Goal: Task Accomplishment & Management: Manage account settings

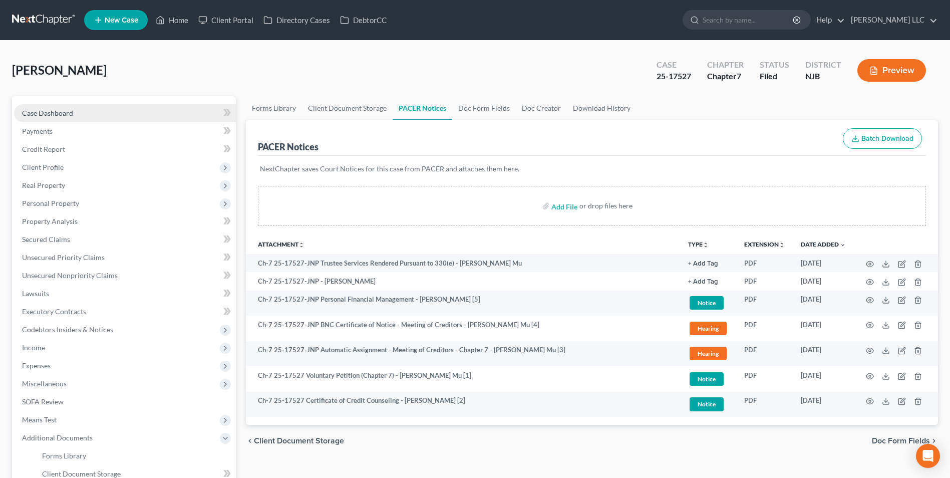
click at [49, 116] on span "Case Dashboard" at bounding box center [47, 113] width 51 height 9
select select "4"
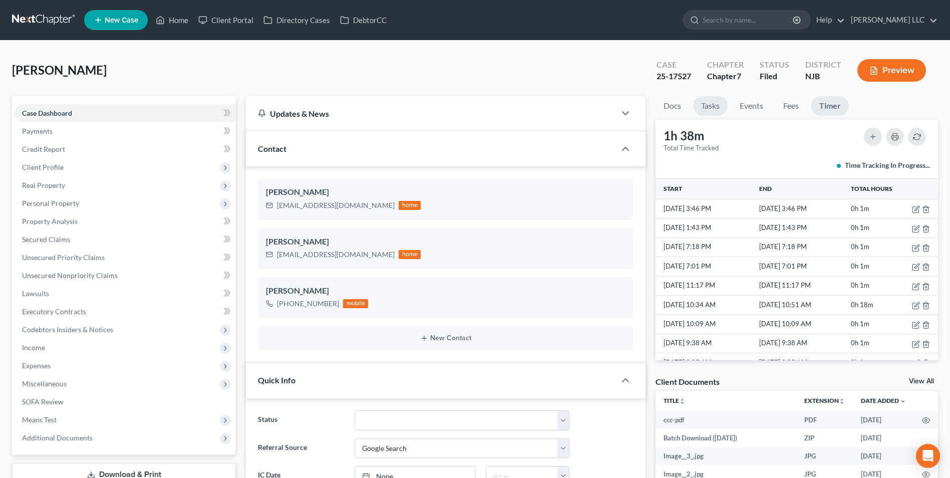
click at [708, 106] on link "Tasks" at bounding box center [710, 106] width 35 height 20
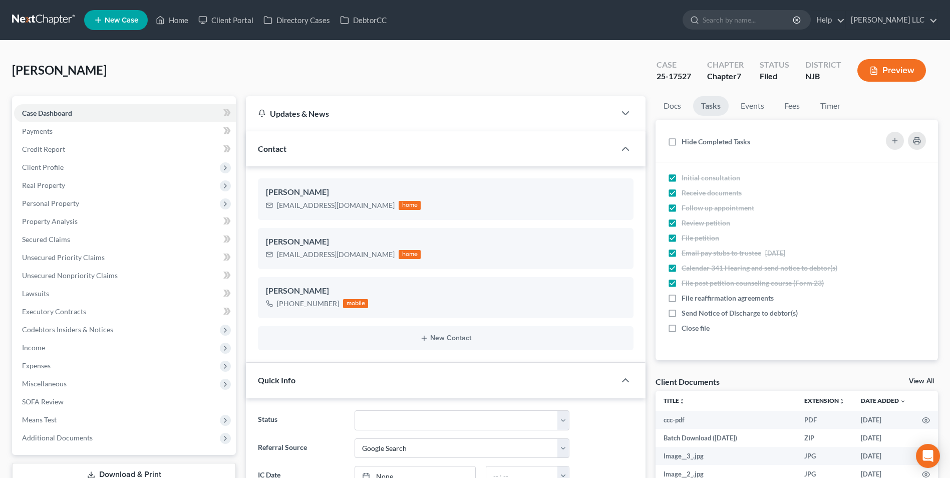
click at [30, 20] on link at bounding box center [44, 20] width 64 height 18
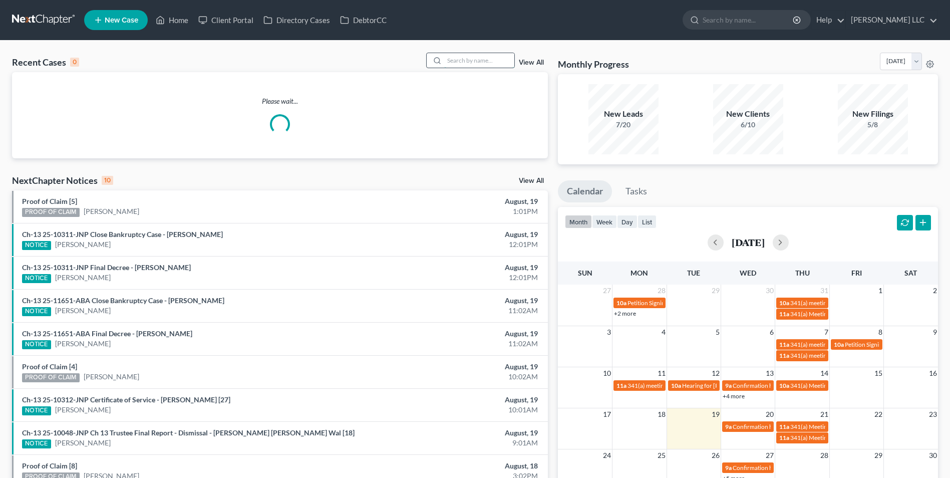
click at [479, 62] on input "search" at bounding box center [479, 60] width 70 height 15
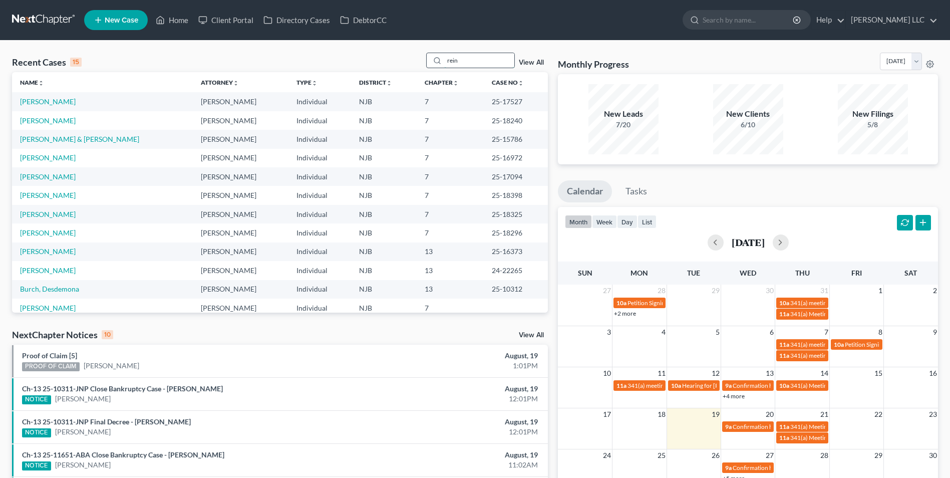
type input "rein"
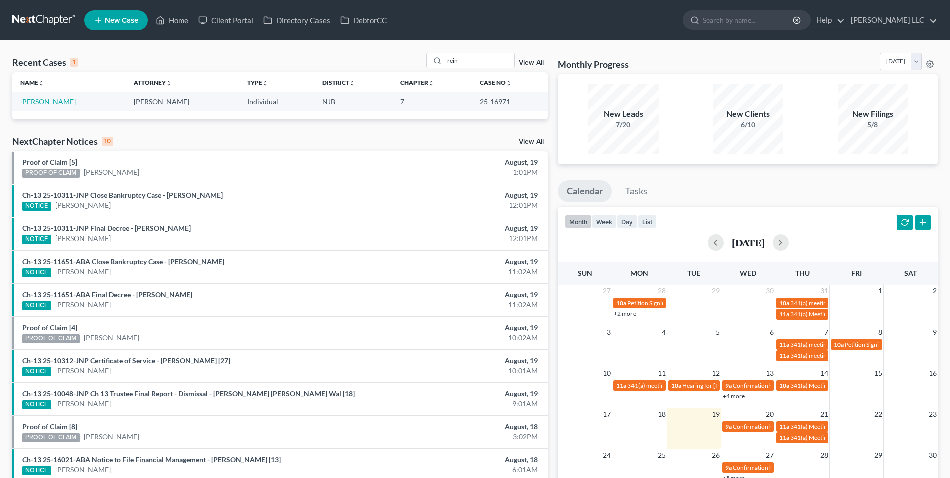
click at [65, 99] on link "[PERSON_NAME]" at bounding box center [48, 101] width 56 height 9
select select "4"
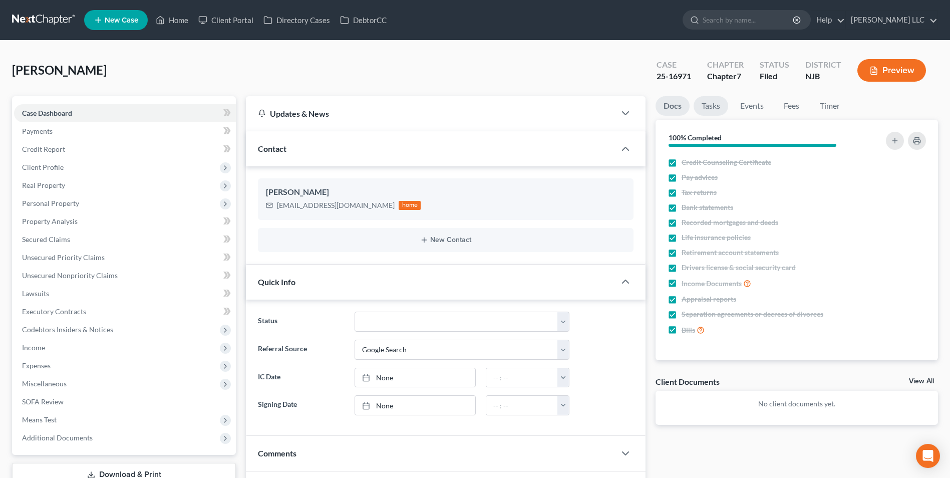
click at [707, 106] on link "Tasks" at bounding box center [710, 106] width 35 height 20
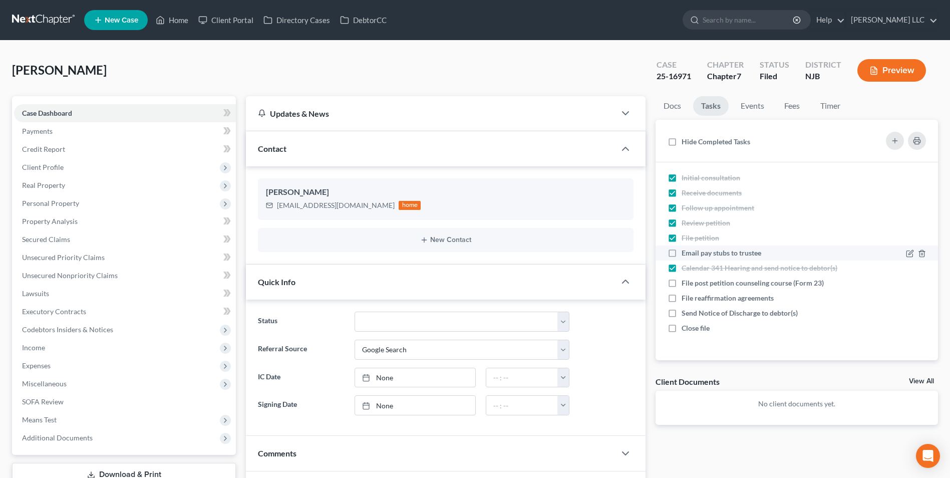
click at [681, 251] on label "Email pay stubs to trustee" at bounding box center [725, 253] width 88 height 10
click at [685, 251] on input "Email pay stubs to trustee" at bounding box center [688, 251] width 7 height 7
checkbox input "true"
click at [752, 107] on link "Events" at bounding box center [752, 106] width 40 height 20
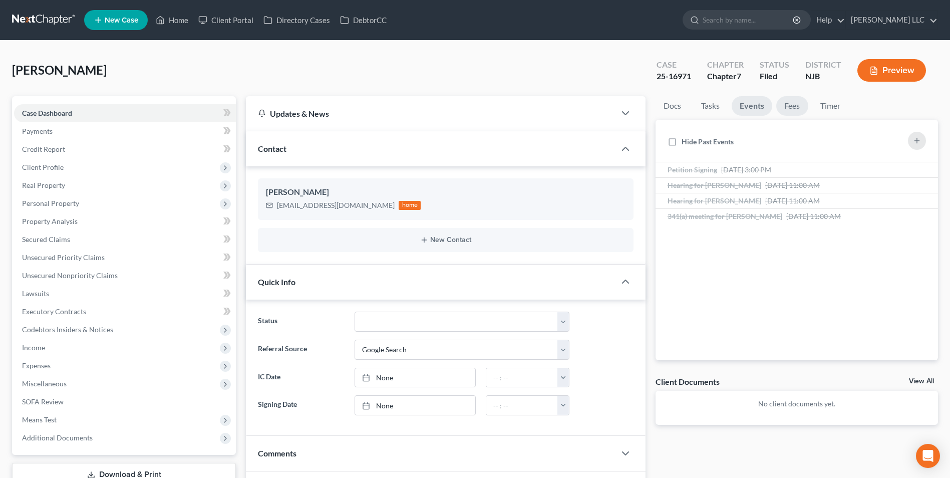
click at [792, 105] on link "Fees" at bounding box center [792, 106] width 32 height 20
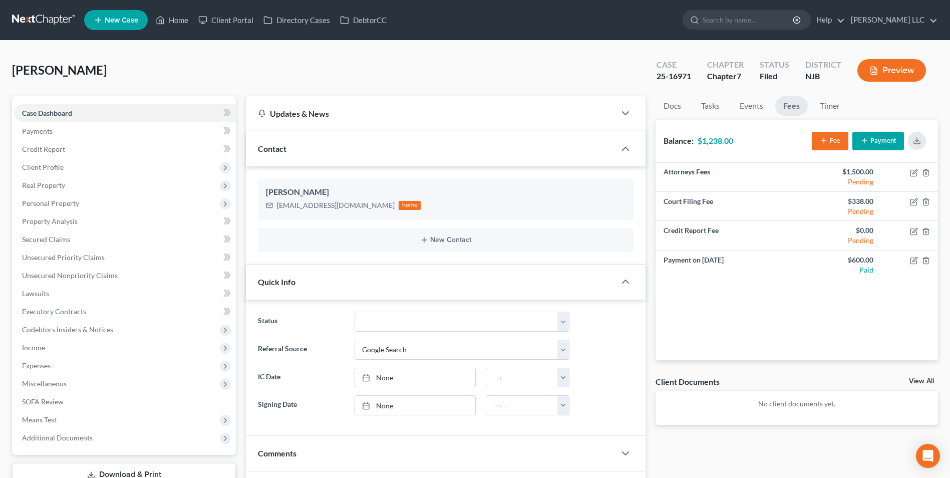
click at [866, 138] on icon "button" at bounding box center [864, 141] width 8 height 8
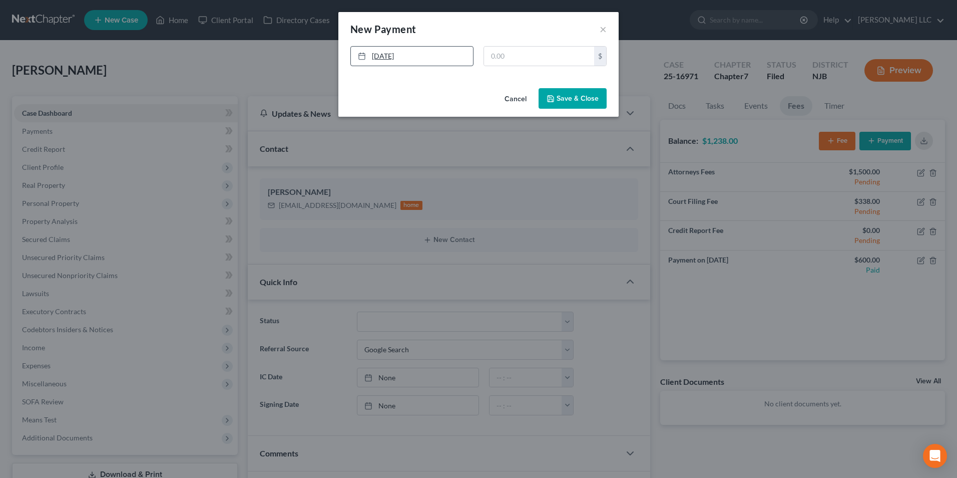
click at [395, 55] on link "[DATE]" at bounding box center [412, 56] width 122 height 19
click at [502, 58] on input "text" at bounding box center [539, 56] width 110 height 19
type input "600"
click at [569, 97] on button "Save & Close" at bounding box center [573, 98] width 68 height 21
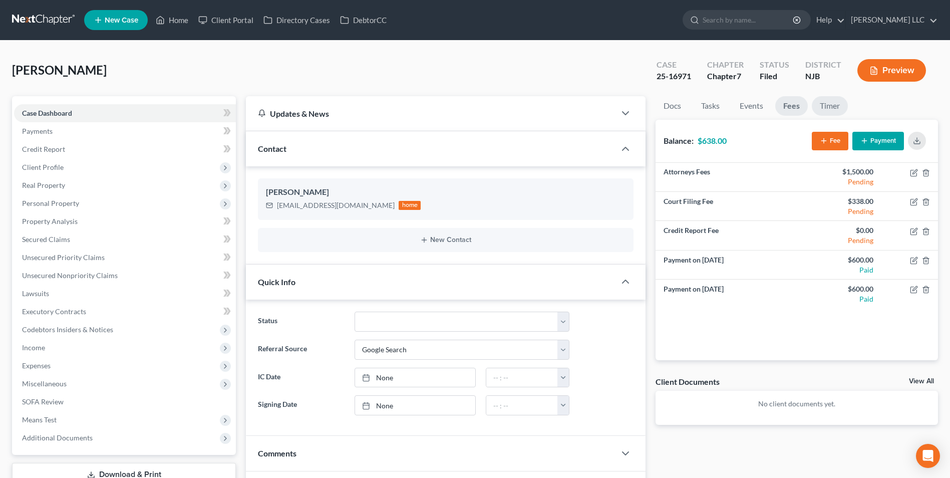
click at [824, 105] on link "Timer" at bounding box center [830, 106] width 36 height 20
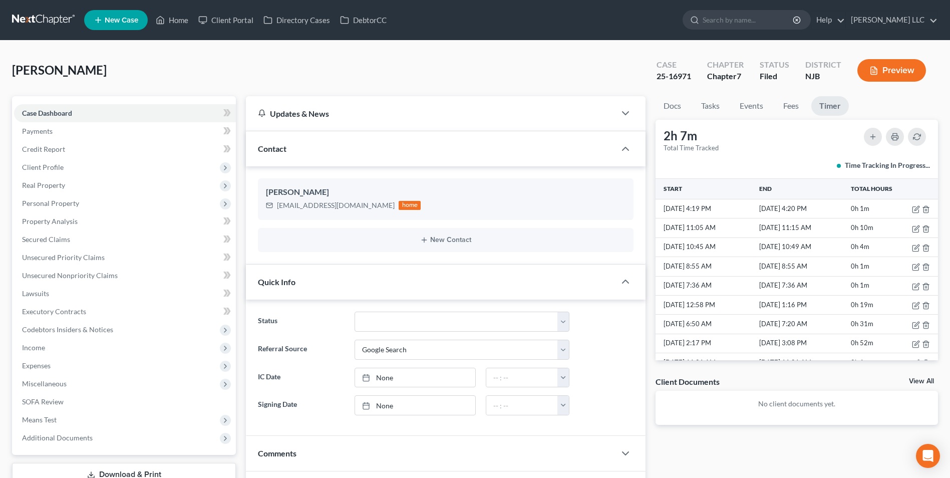
scroll to position [150, 0]
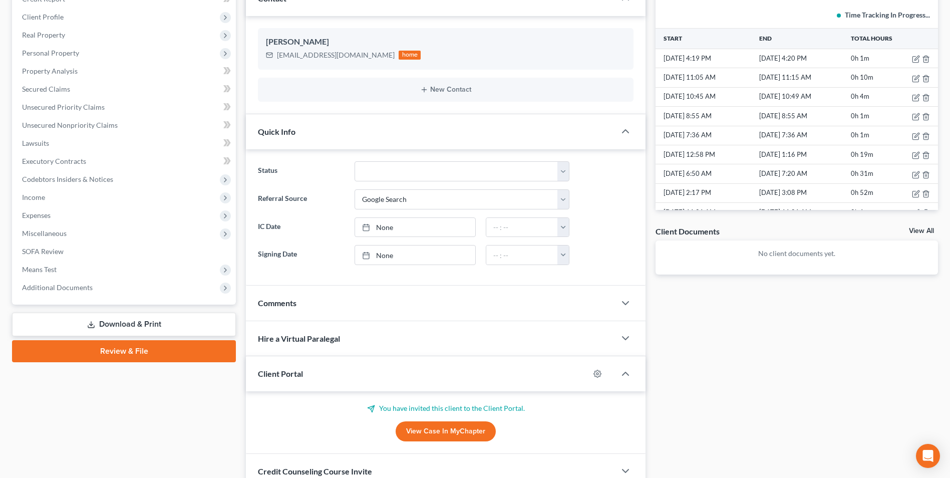
click at [917, 230] on link "View All" at bounding box center [921, 230] width 25 height 7
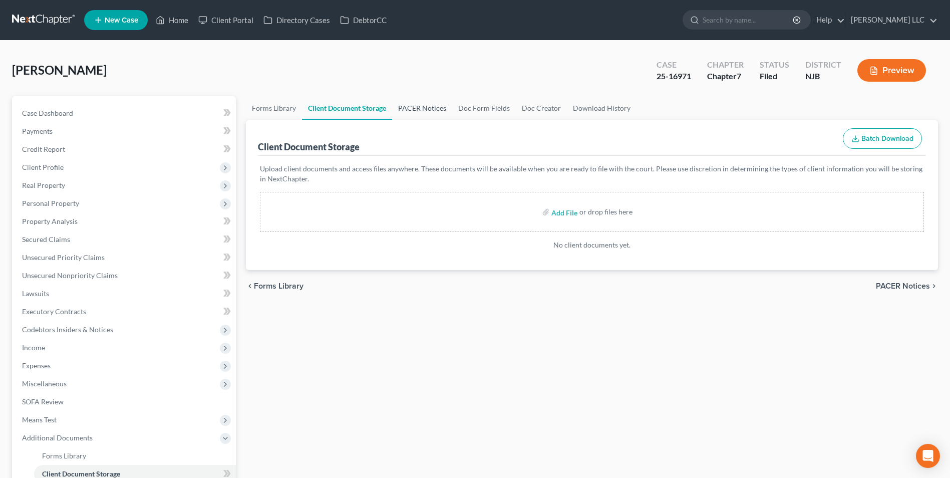
click at [419, 107] on link "PACER Notices" at bounding box center [422, 108] width 60 height 24
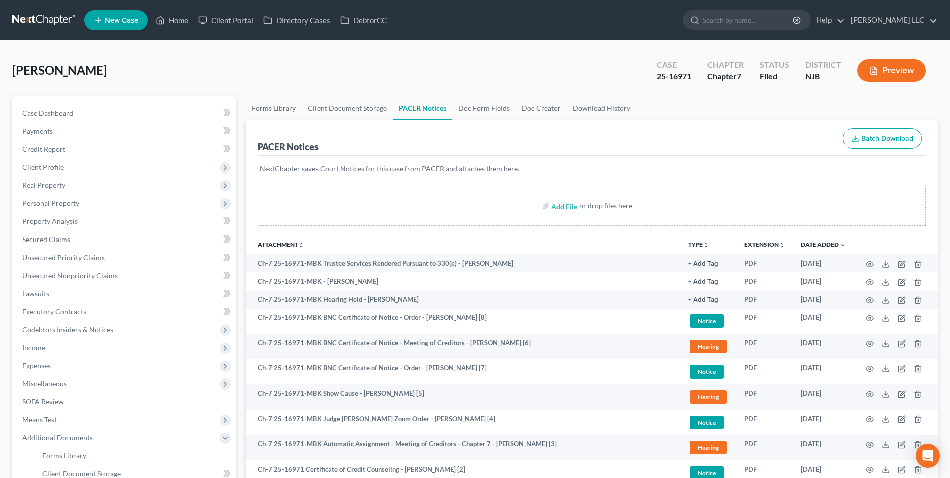
click at [51, 15] on link at bounding box center [44, 20] width 64 height 18
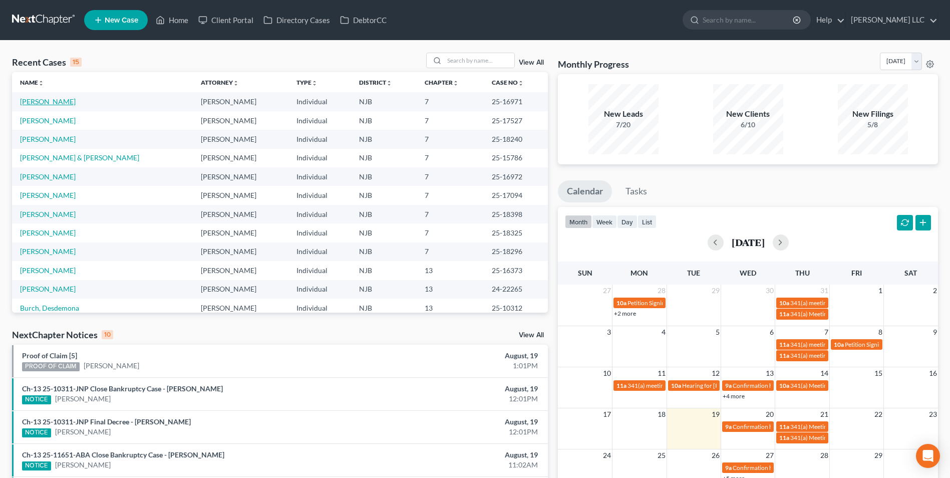
click at [57, 102] on link "[PERSON_NAME]" at bounding box center [48, 101] width 56 height 9
select select "4"
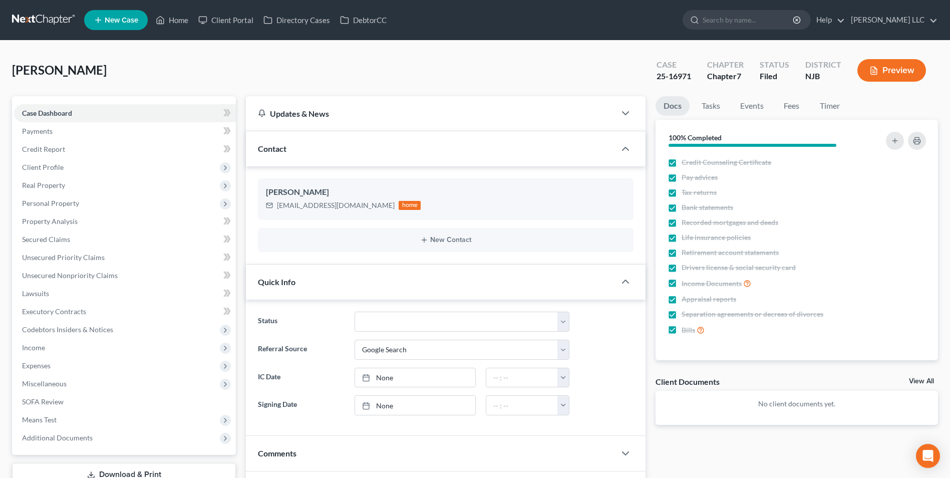
click at [924, 381] on link "View All" at bounding box center [921, 380] width 25 height 7
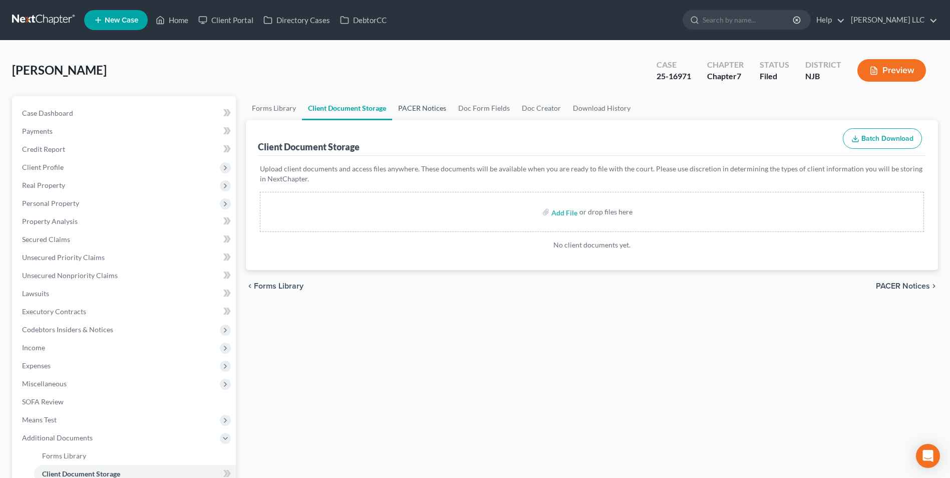
click at [425, 106] on link "PACER Notices" at bounding box center [422, 108] width 60 height 24
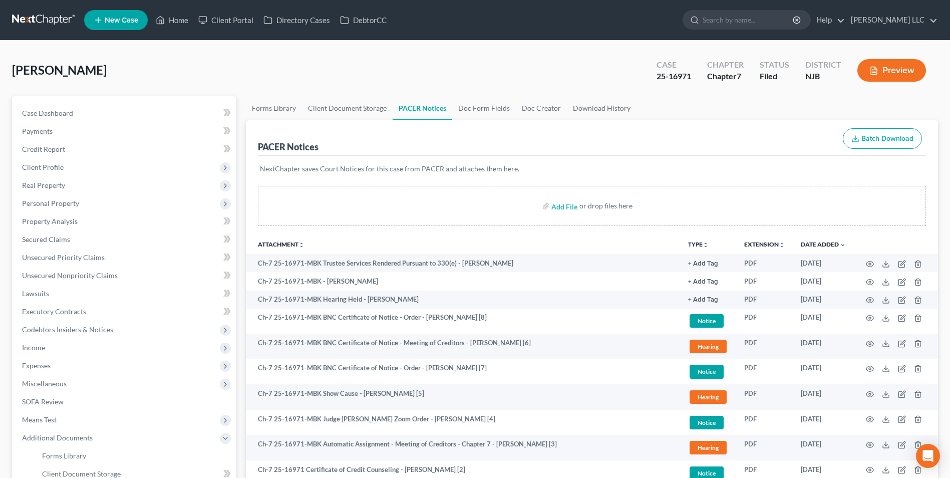
click at [29, 19] on link at bounding box center [44, 20] width 64 height 18
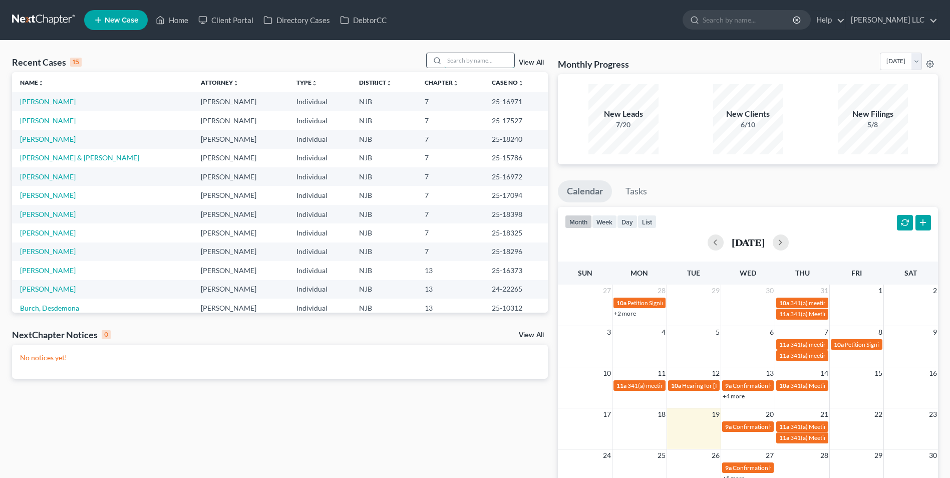
click at [470, 61] on input "search" at bounding box center [479, 60] width 70 height 15
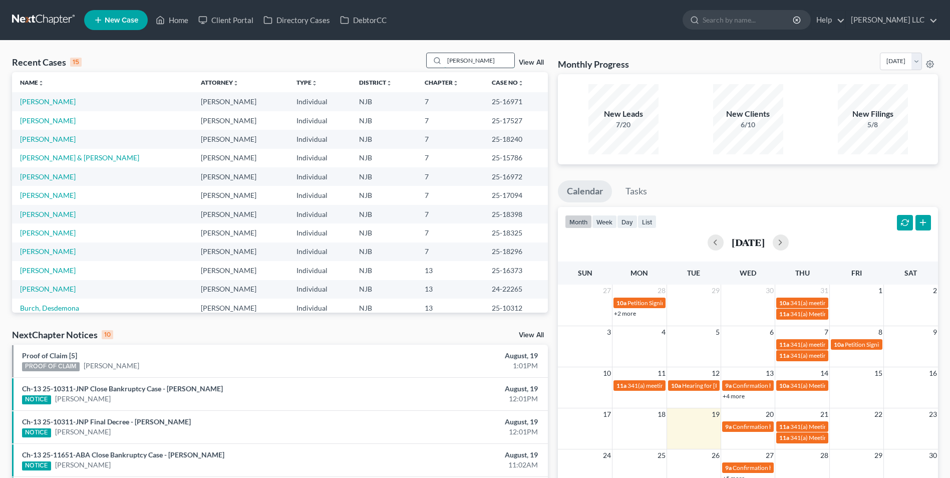
type input "[PERSON_NAME]"
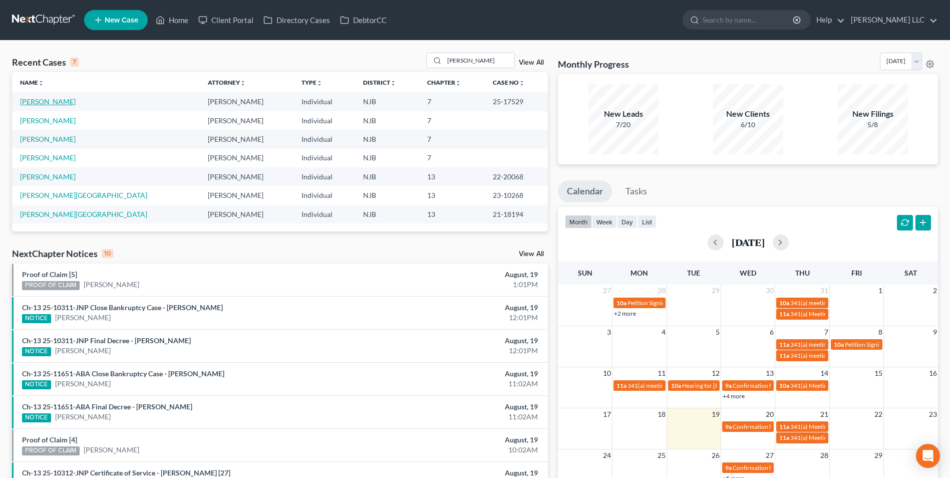
click at [39, 102] on link "[PERSON_NAME]" at bounding box center [48, 101] width 56 height 9
select select "4"
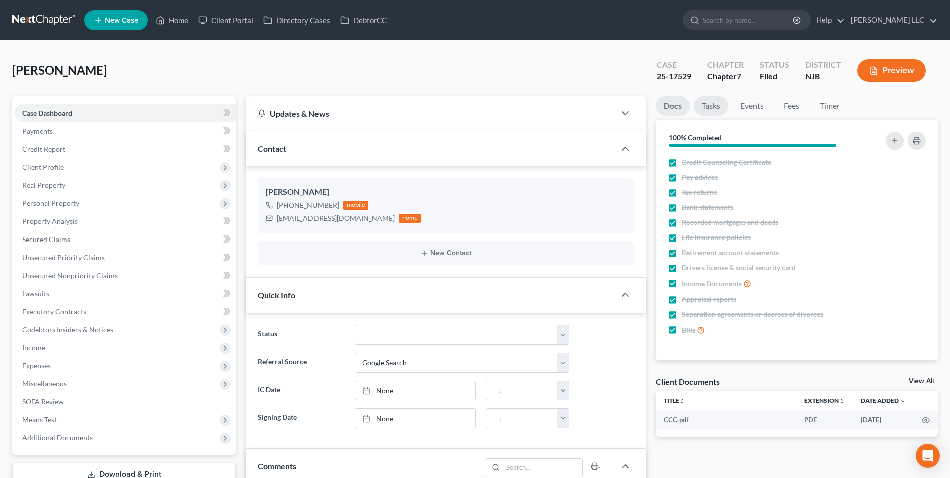
click at [706, 106] on link "Tasks" at bounding box center [710, 106] width 35 height 20
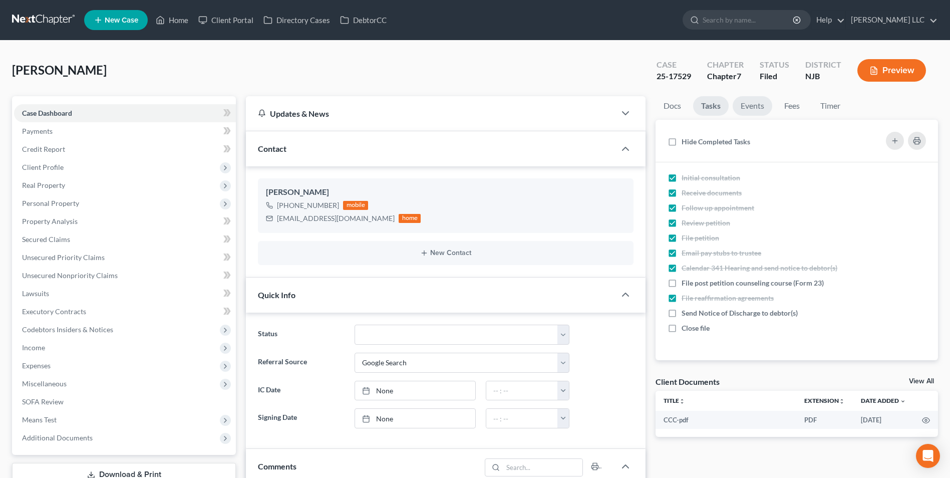
click at [748, 109] on link "Events" at bounding box center [752, 106] width 40 height 20
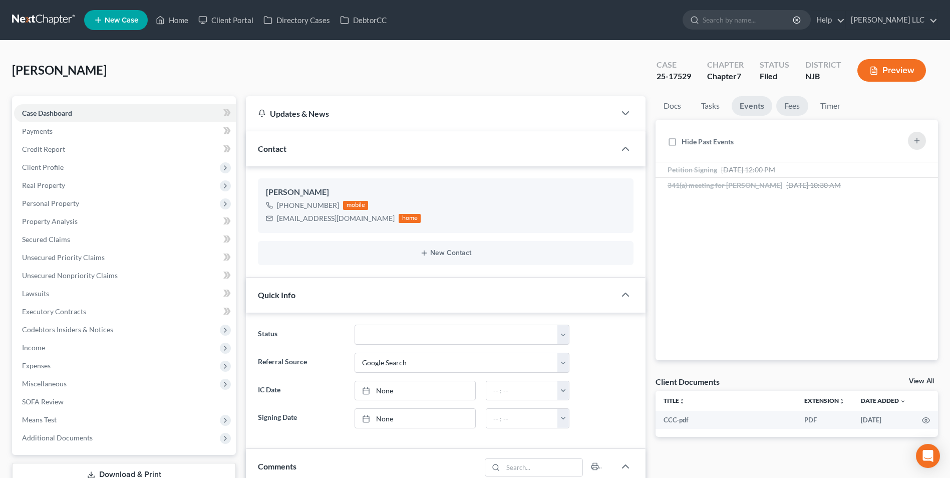
click at [792, 108] on link "Fees" at bounding box center [792, 106] width 32 height 20
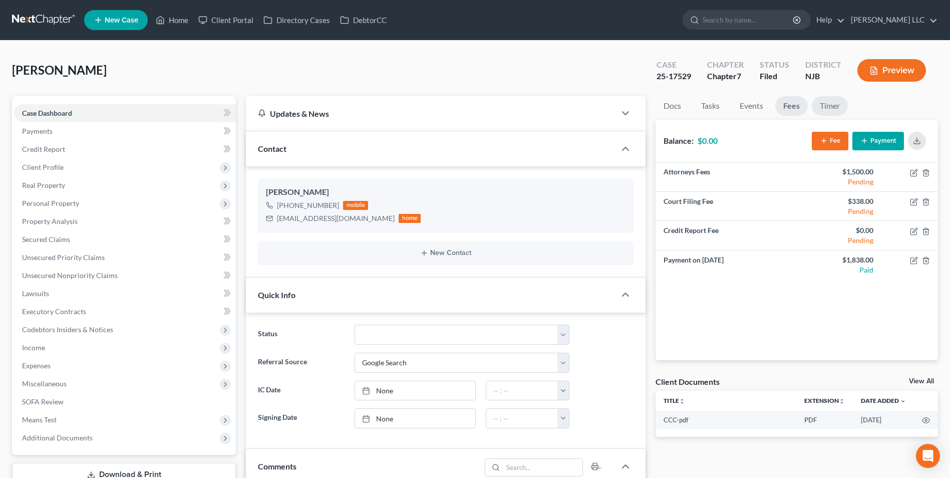
click at [832, 109] on link "Timer" at bounding box center [830, 106] width 36 height 20
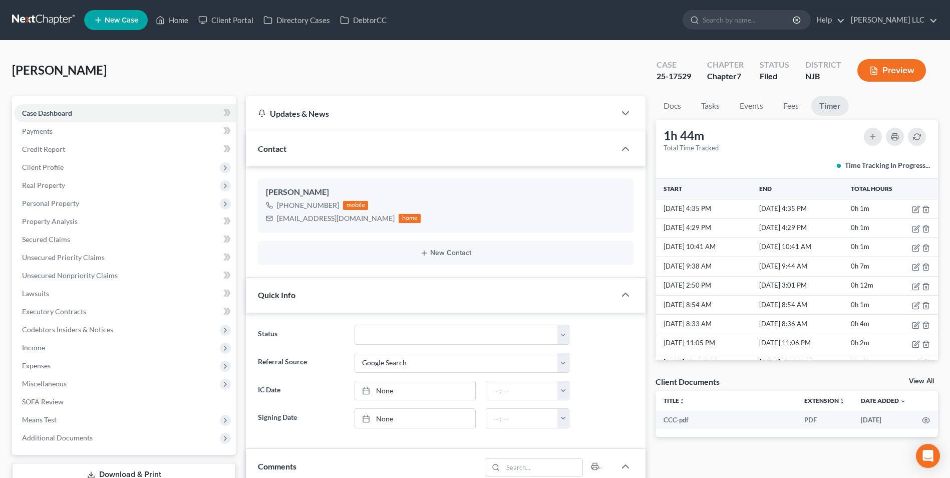
click at [922, 381] on link "View All" at bounding box center [921, 380] width 25 height 7
select select "9"
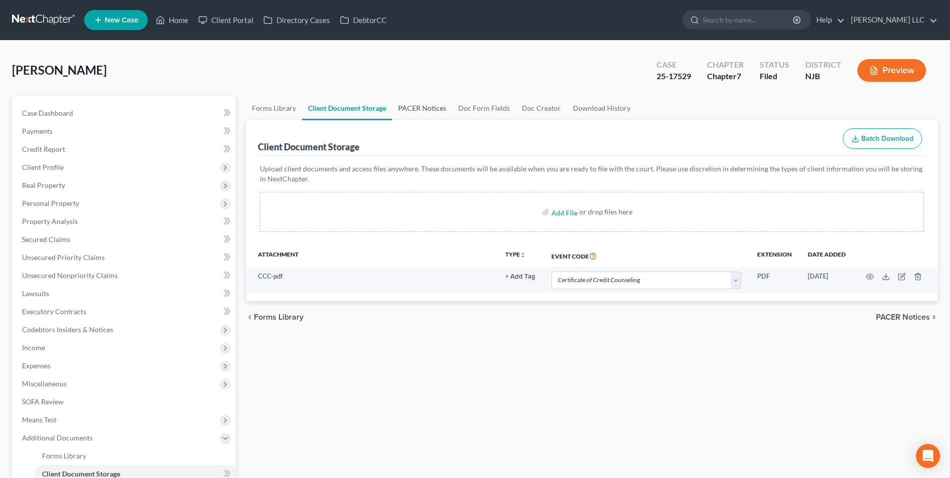
click at [409, 107] on link "PACER Notices" at bounding box center [422, 108] width 60 height 24
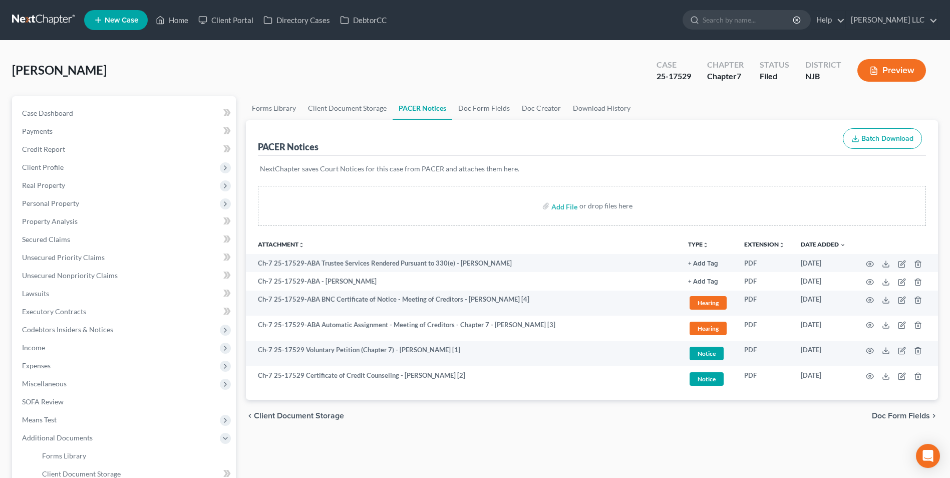
click at [47, 18] on link at bounding box center [44, 20] width 64 height 18
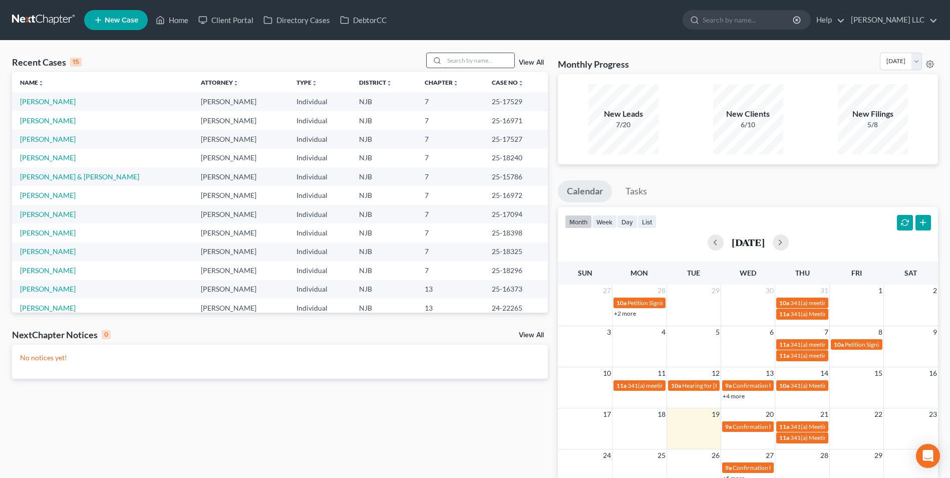
click at [487, 60] on input "search" at bounding box center [479, 60] width 70 height 15
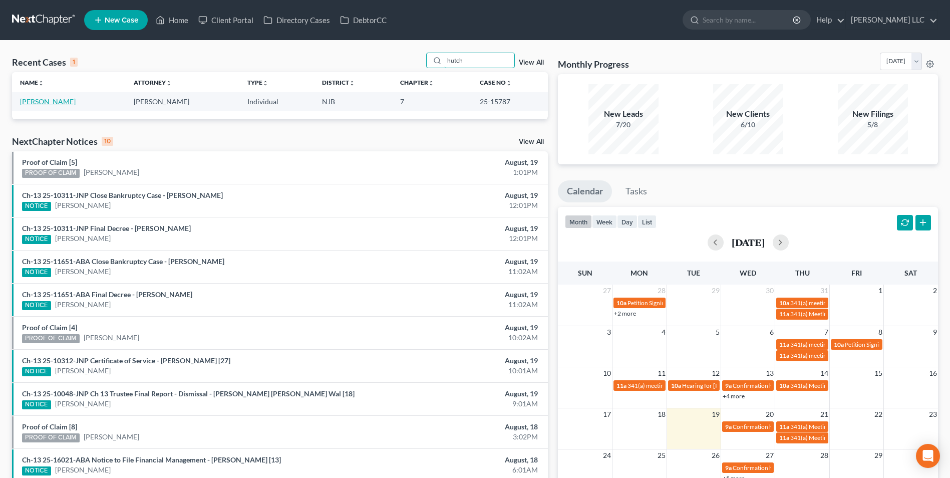
type input "hutch"
click at [61, 102] on link "[PERSON_NAME]" at bounding box center [48, 101] width 56 height 9
select select "4"
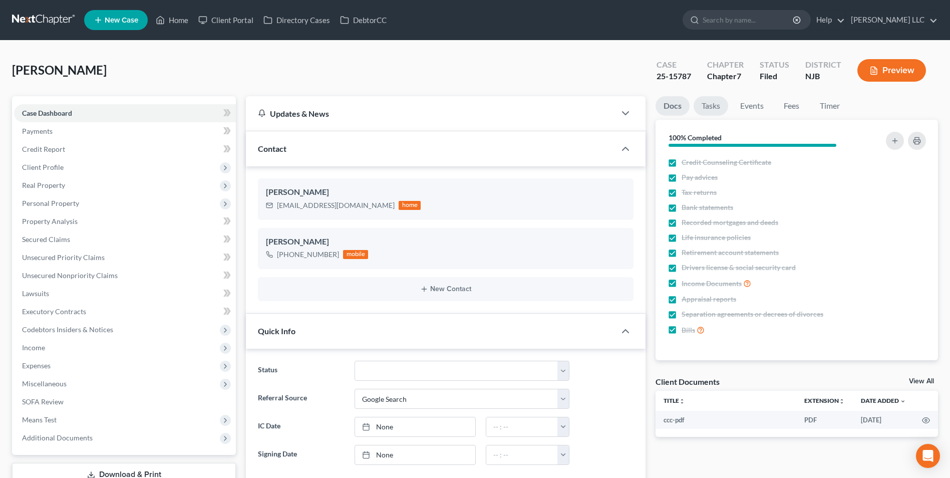
click at [716, 107] on link "Tasks" at bounding box center [710, 106] width 35 height 20
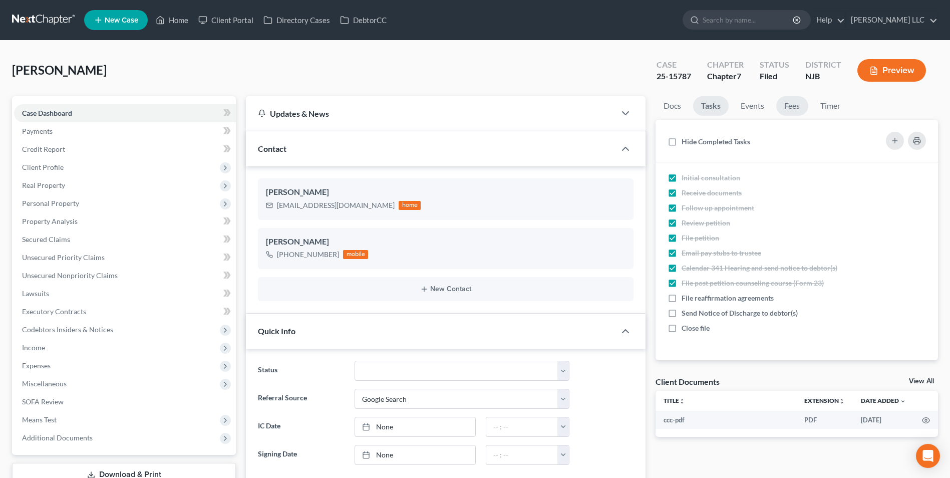
click at [800, 107] on link "Fees" at bounding box center [792, 106] width 32 height 20
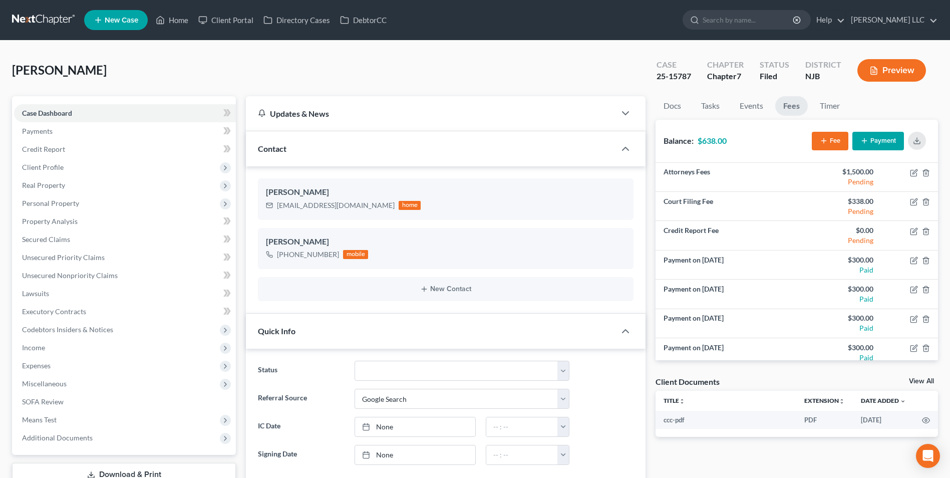
click at [867, 140] on icon "button" at bounding box center [864, 141] width 8 height 8
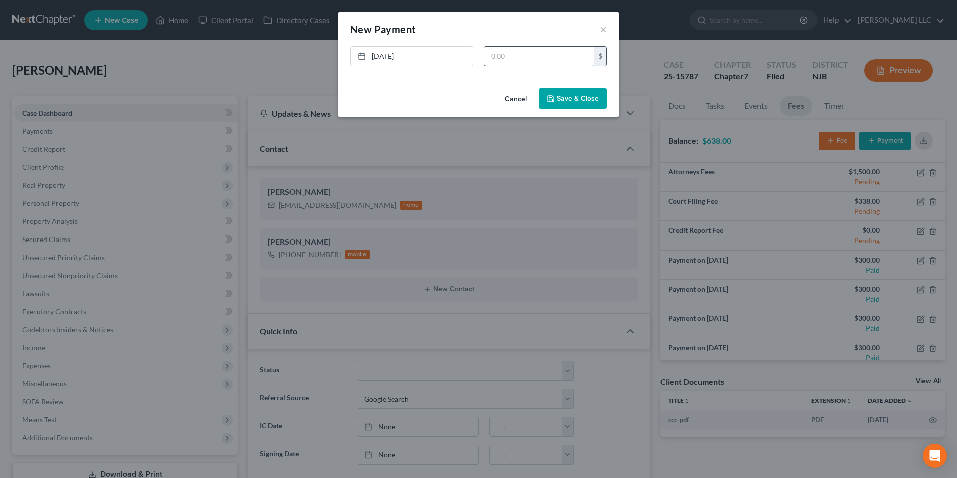
click at [548, 58] on input "text" at bounding box center [539, 56] width 110 height 19
type input "300"
click at [386, 57] on link "8/19/2025" at bounding box center [412, 56] width 122 height 19
click at [583, 99] on button "Save & Close" at bounding box center [573, 98] width 68 height 21
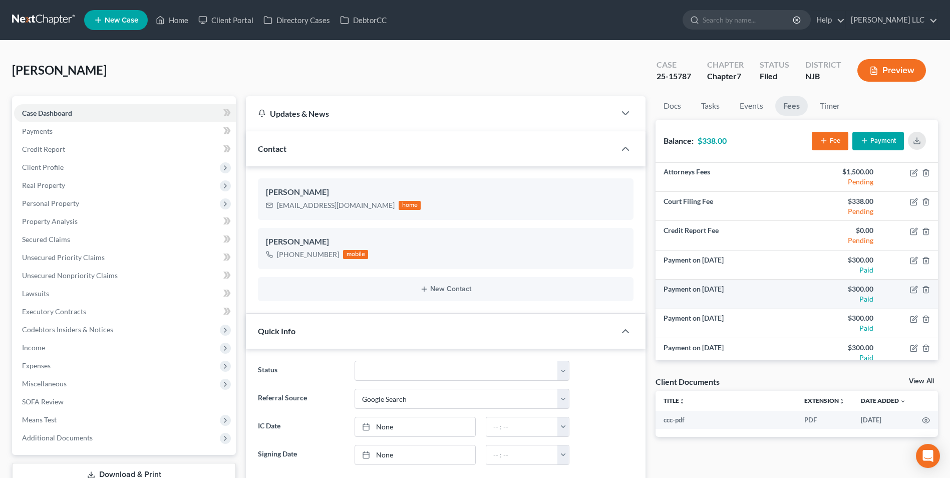
scroll to position [36, 0]
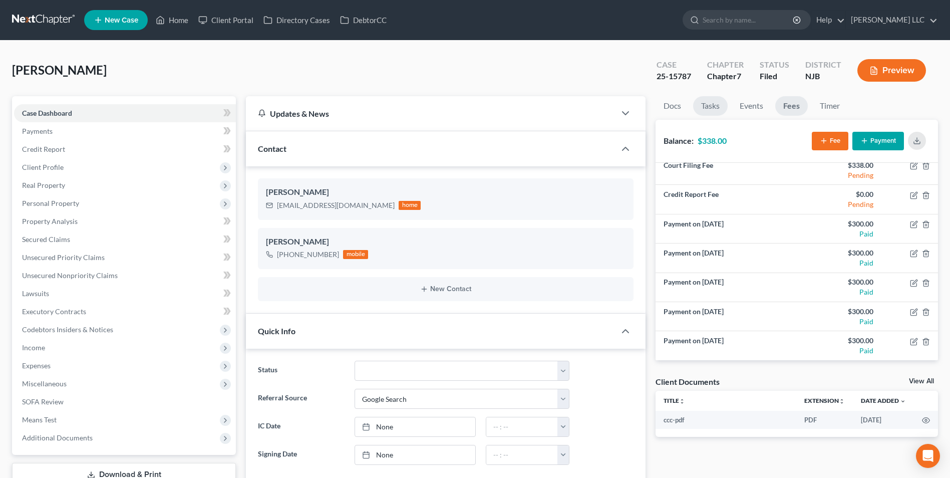
click at [712, 105] on link "Tasks" at bounding box center [710, 106] width 35 height 20
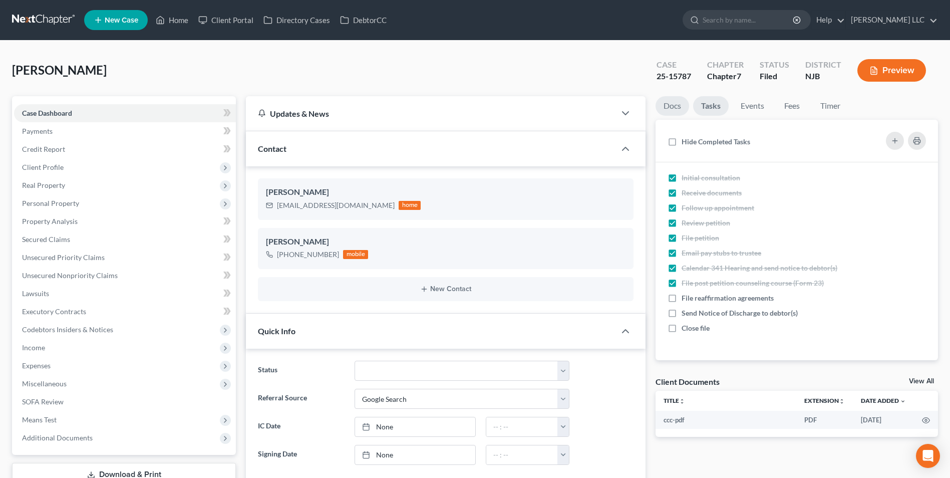
click at [673, 109] on link "Docs" at bounding box center [672, 106] width 34 height 20
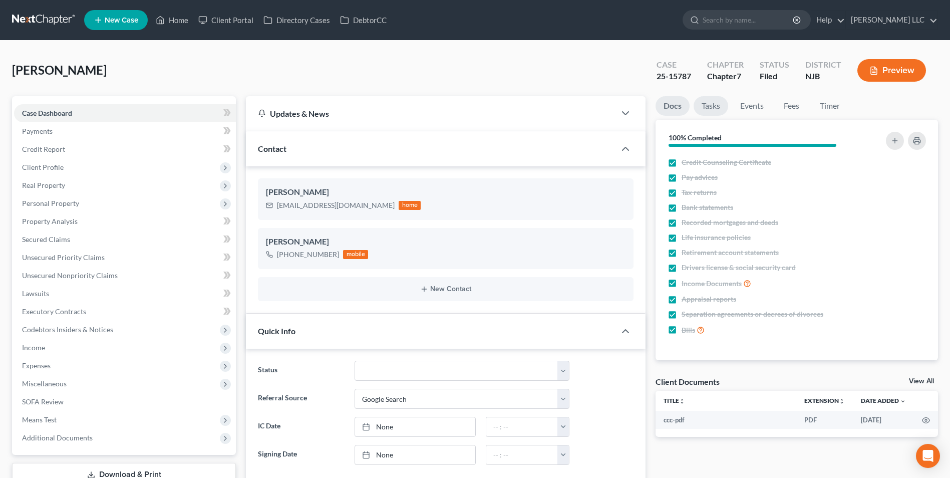
click at [707, 106] on link "Tasks" at bounding box center [710, 106] width 35 height 20
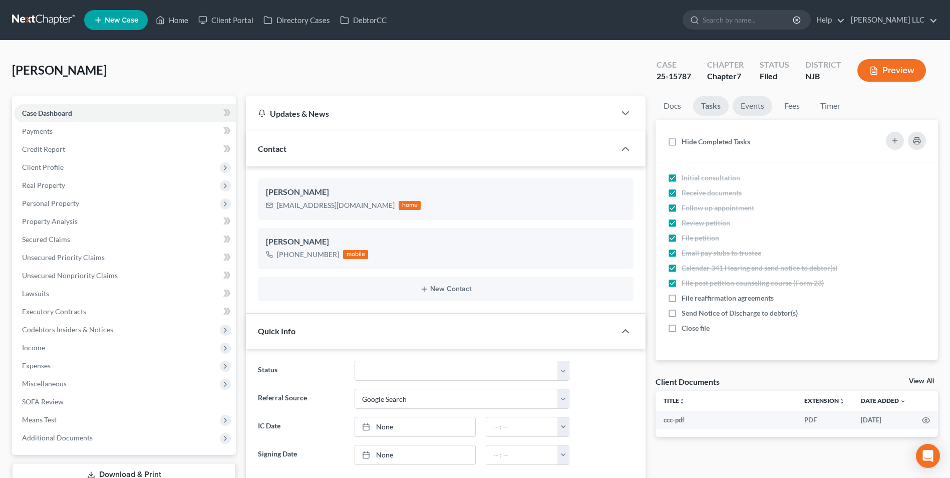
click at [755, 100] on link "Events" at bounding box center [752, 106] width 40 height 20
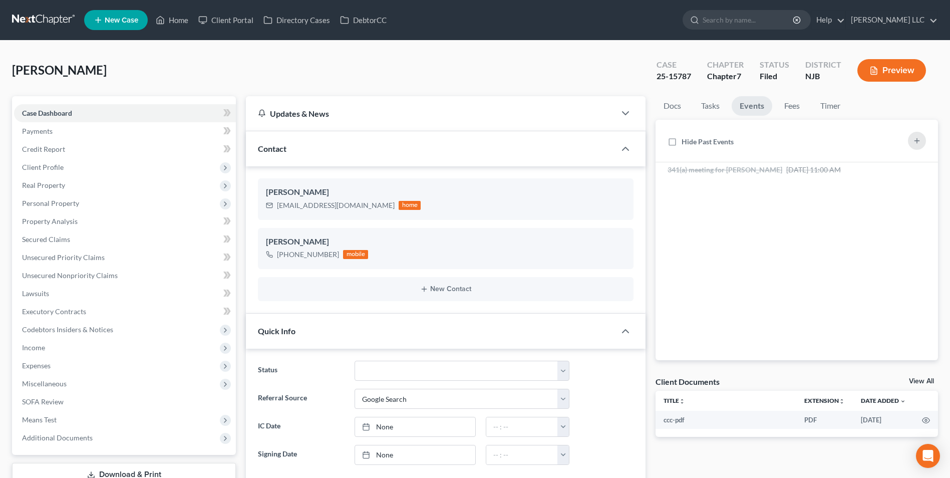
click at [46, 19] on link at bounding box center [44, 20] width 64 height 18
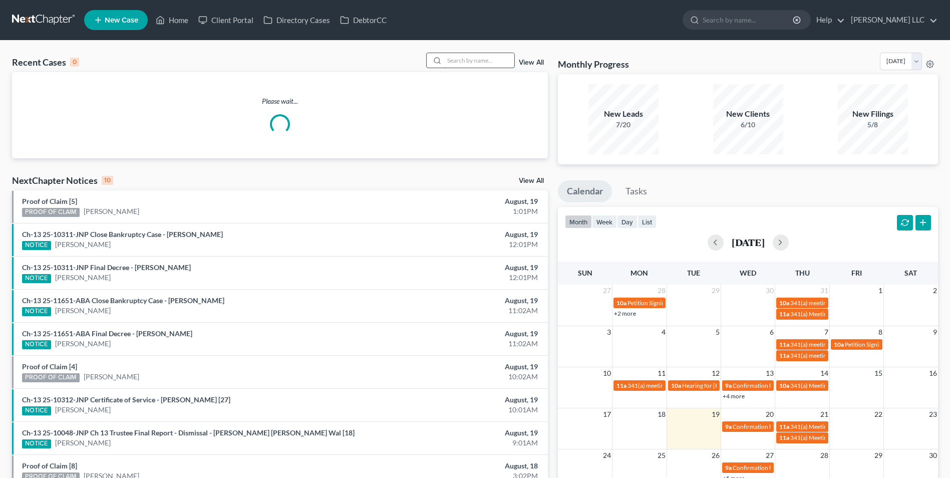
click at [465, 64] on input "search" at bounding box center [479, 60] width 70 height 15
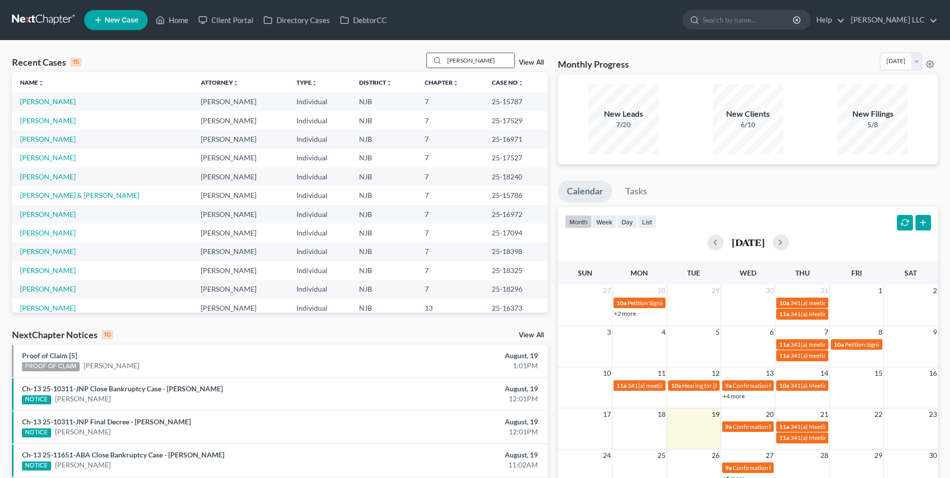
type input "[PERSON_NAME]"
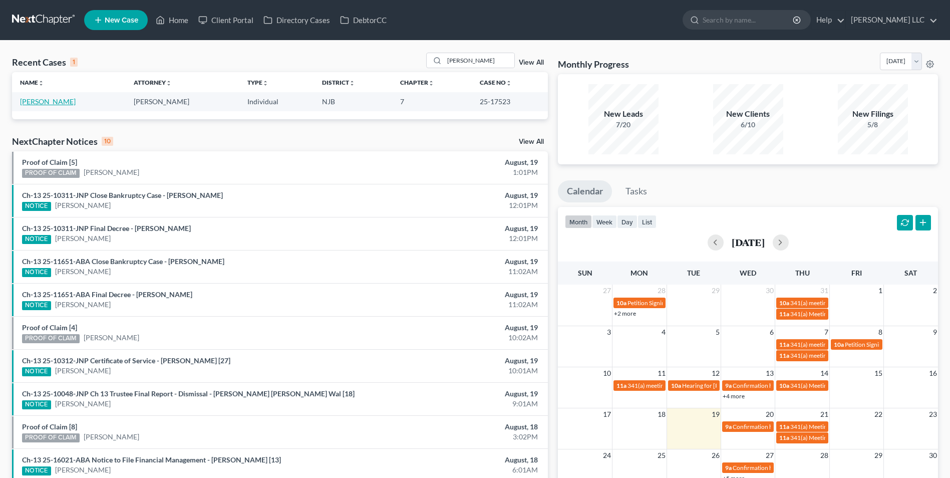
click at [48, 103] on link "[PERSON_NAME]" at bounding box center [48, 101] width 56 height 9
select select "0"
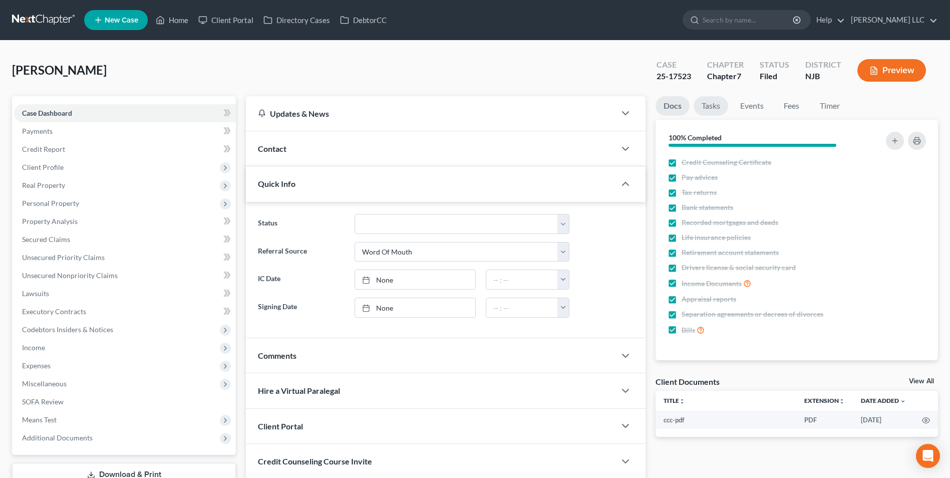
click at [709, 109] on link "Tasks" at bounding box center [710, 106] width 35 height 20
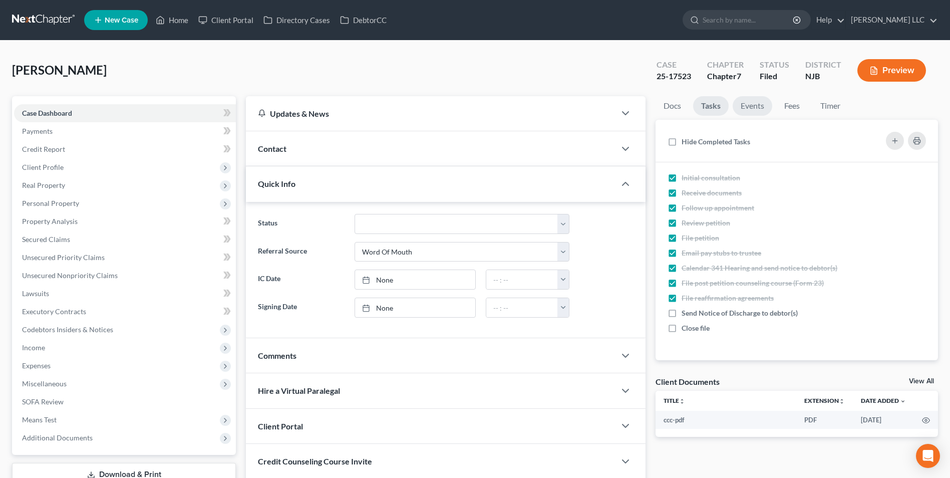
click at [750, 106] on link "Events" at bounding box center [752, 106] width 40 height 20
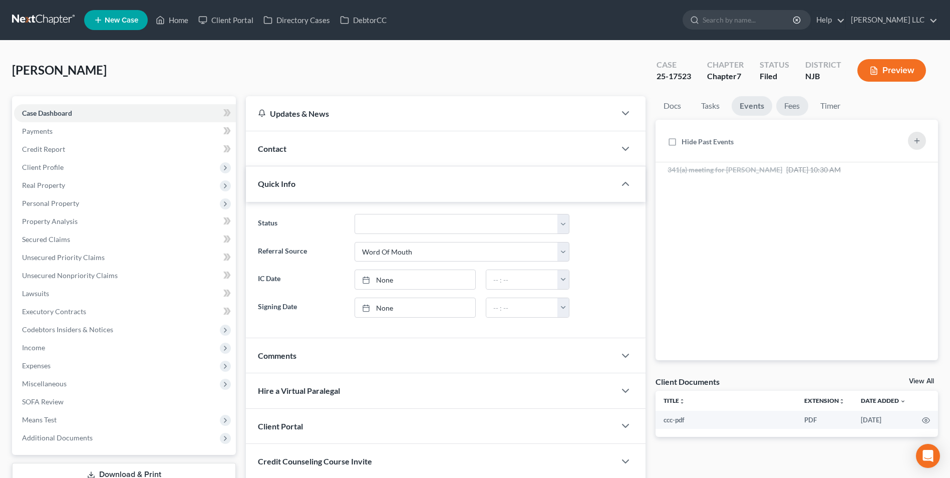
click at [792, 109] on link "Fees" at bounding box center [792, 106] width 32 height 20
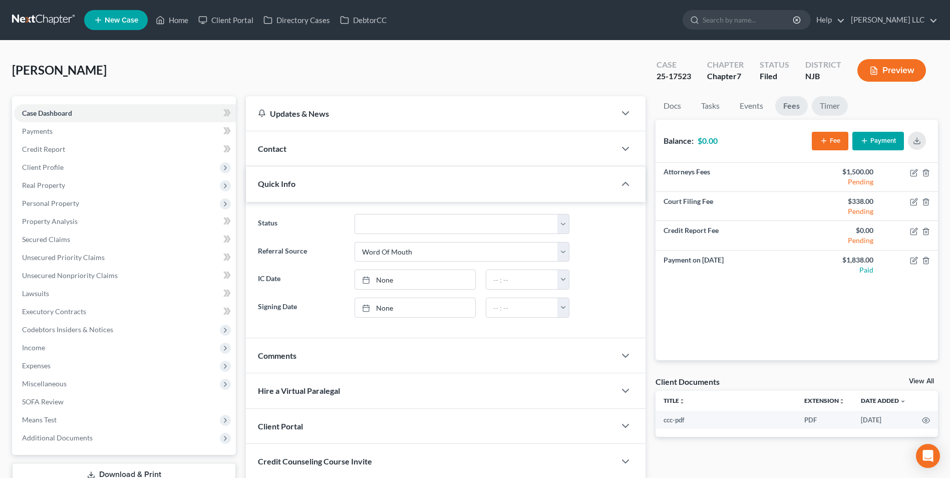
click at [829, 106] on link "Timer" at bounding box center [830, 106] width 36 height 20
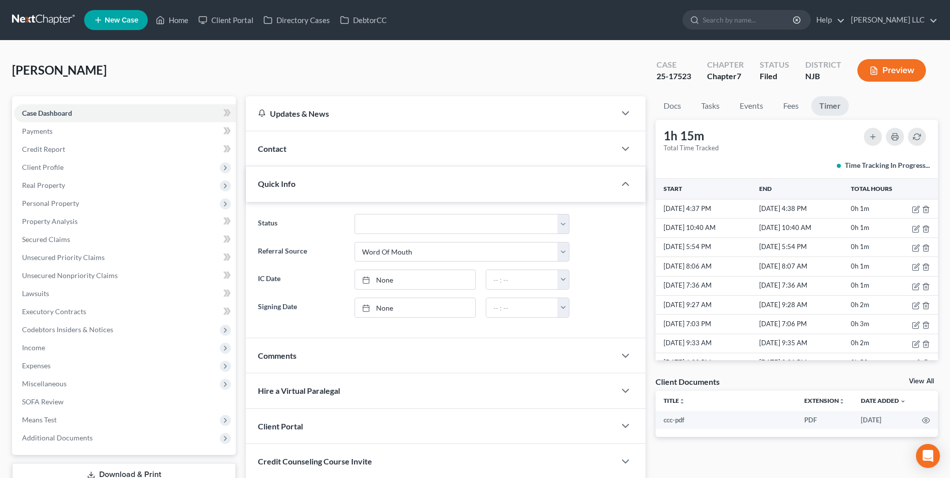
click at [922, 381] on link "View All" at bounding box center [921, 380] width 25 height 7
select select "9"
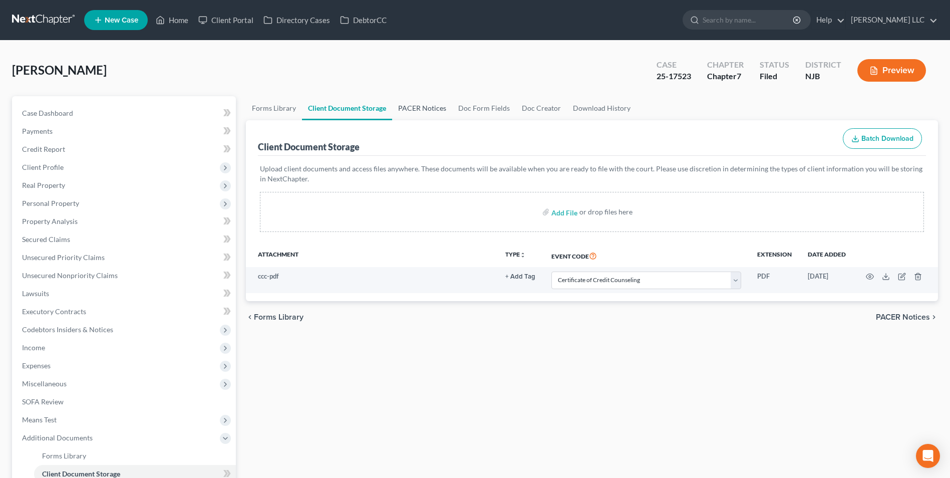
click at [420, 106] on link "PACER Notices" at bounding box center [422, 108] width 60 height 24
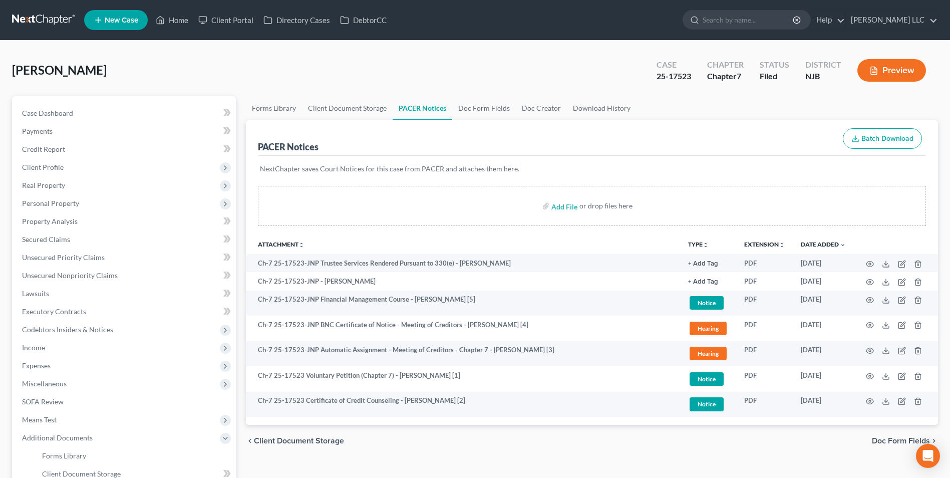
click at [35, 20] on link at bounding box center [44, 20] width 64 height 18
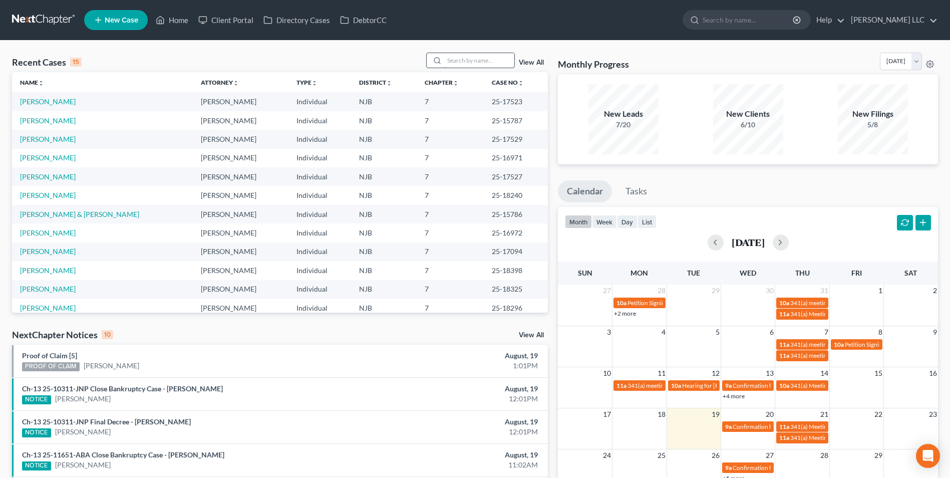
click at [476, 61] on input "search" at bounding box center [479, 60] width 70 height 15
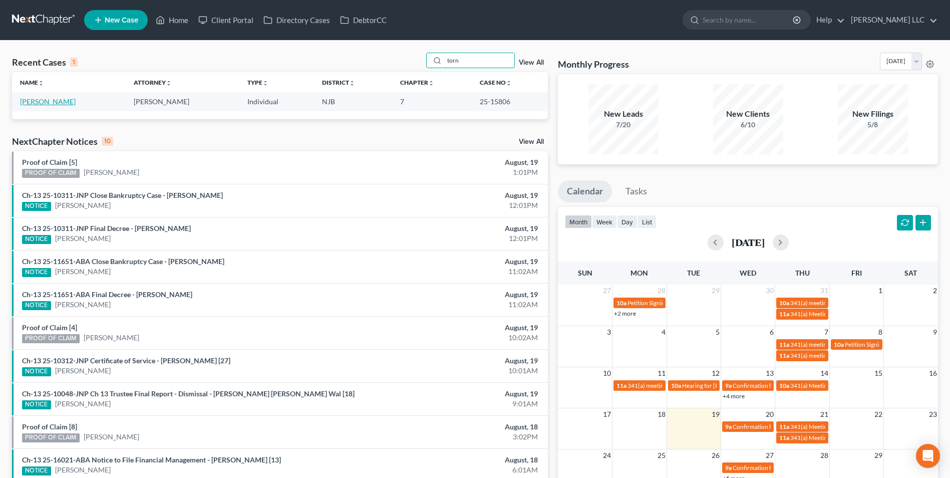
type input "torn"
click at [52, 99] on link "[PERSON_NAME]" at bounding box center [48, 101] width 56 height 9
select select "4"
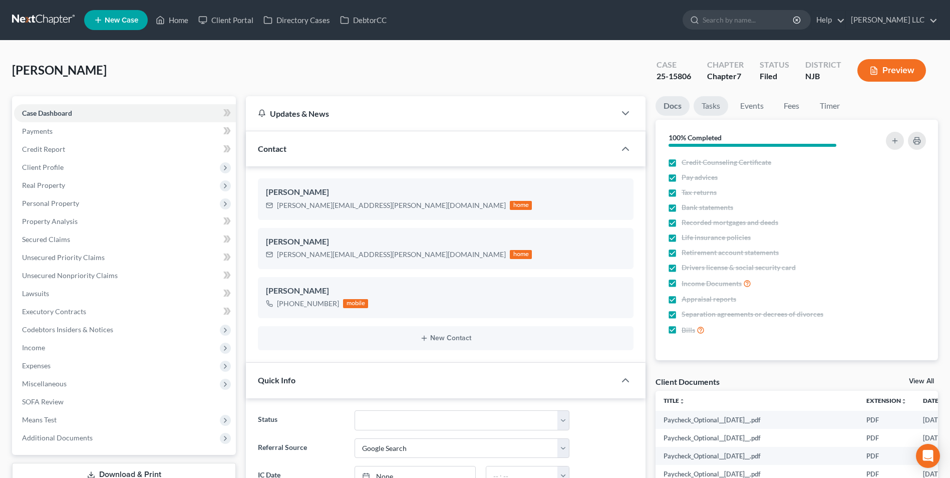
click at [715, 107] on link "Tasks" at bounding box center [710, 106] width 35 height 20
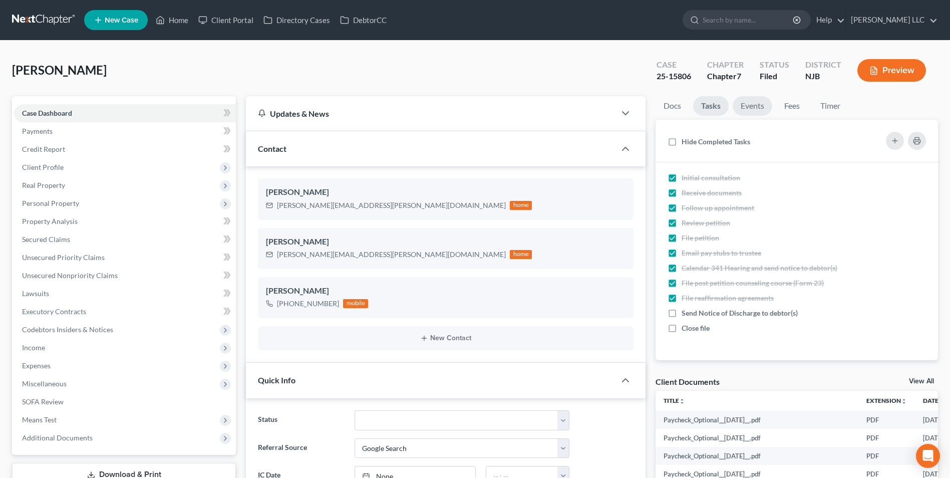
click at [747, 103] on link "Events" at bounding box center [752, 106] width 40 height 20
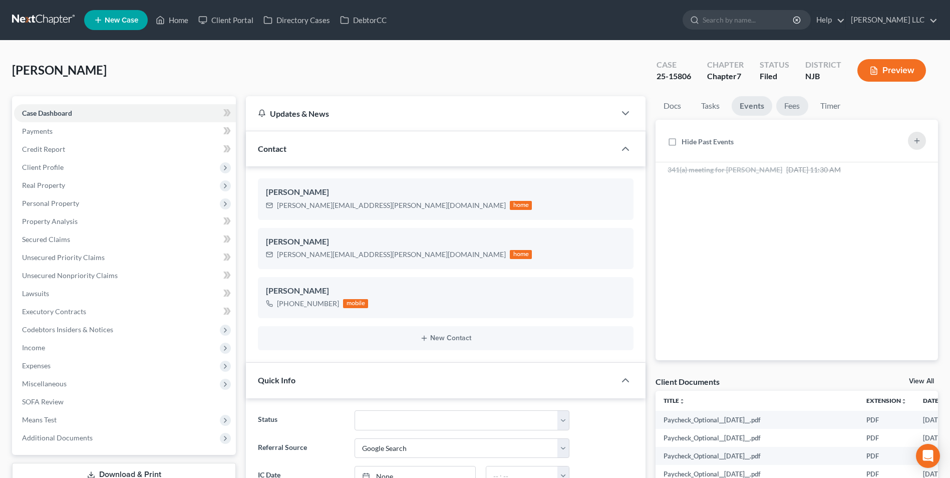
click at [783, 111] on link "Fees" at bounding box center [792, 106] width 32 height 20
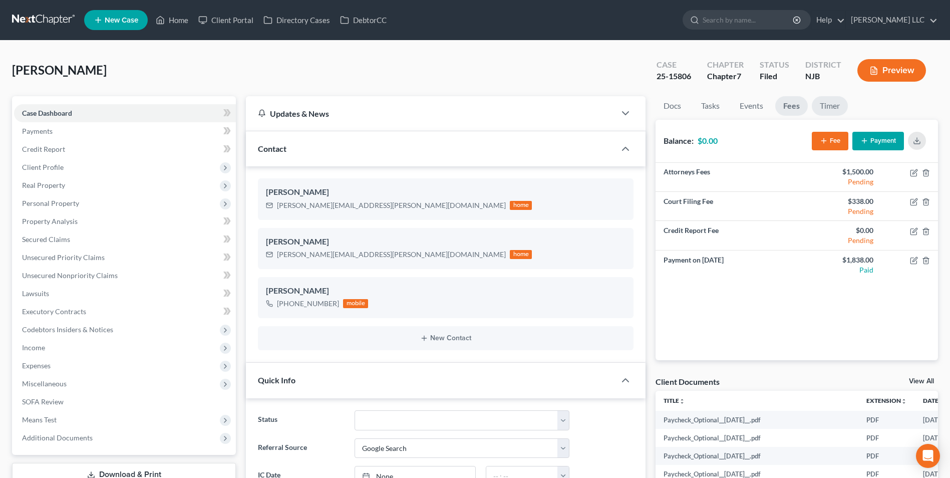
click at [839, 103] on link "Timer" at bounding box center [830, 106] width 36 height 20
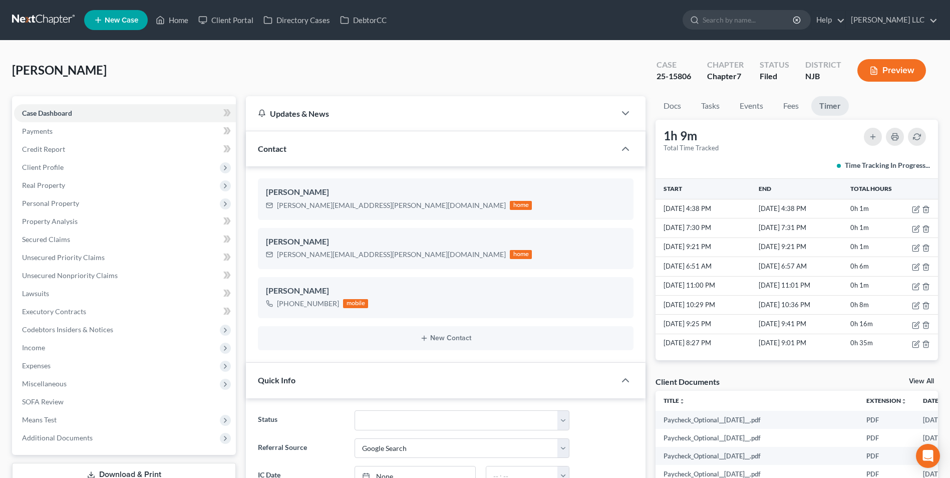
click at [919, 379] on link "View All" at bounding box center [921, 380] width 25 height 7
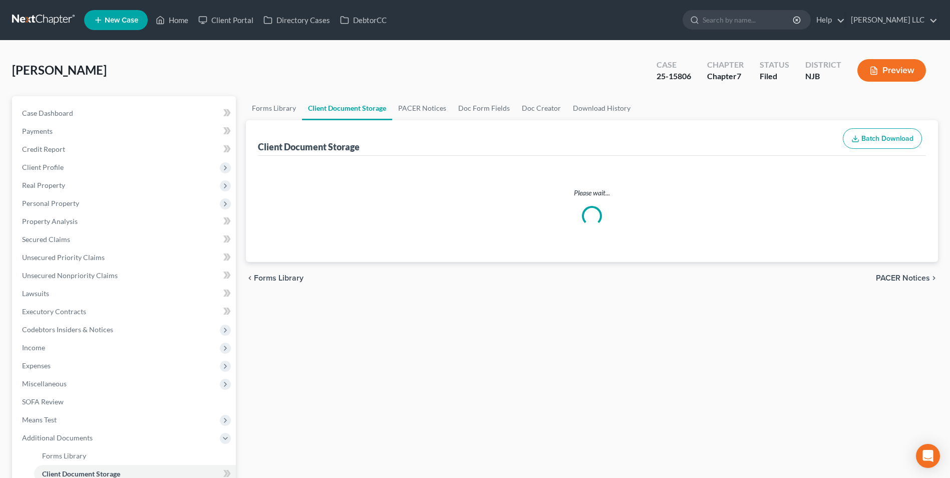
select select "9"
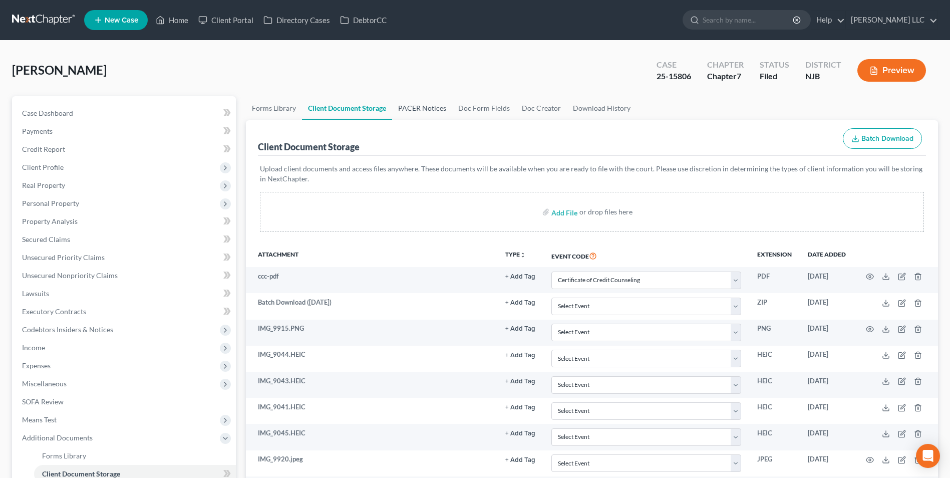
click at [413, 110] on link "PACER Notices" at bounding box center [422, 108] width 60 height 24
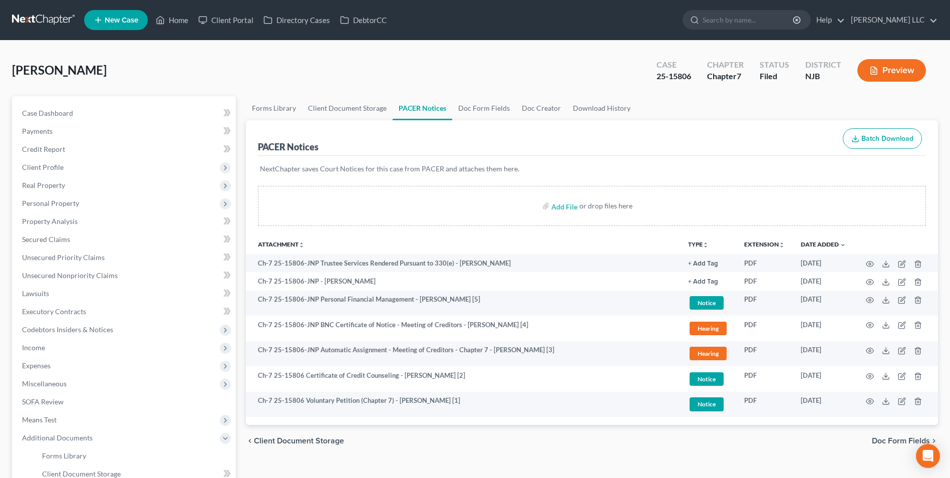
click at [28, 23] on link at bounding box center [44, 20] width 64 height 18
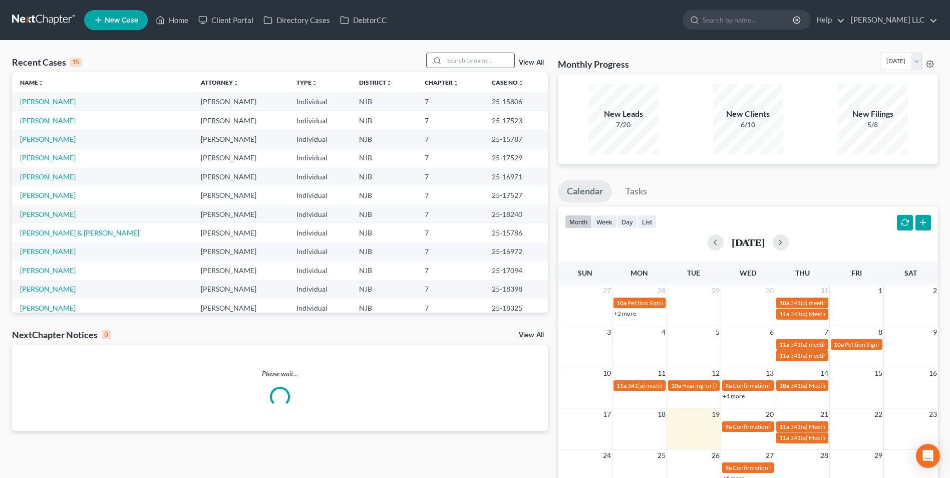
click at [472, 66] on input "search" at bounding box center [479, 60] width 70 height 15
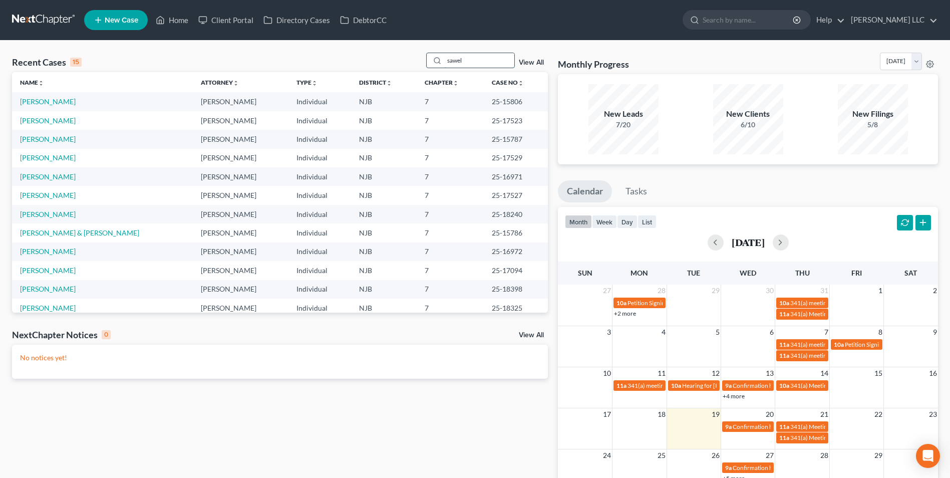
type input "sawel"
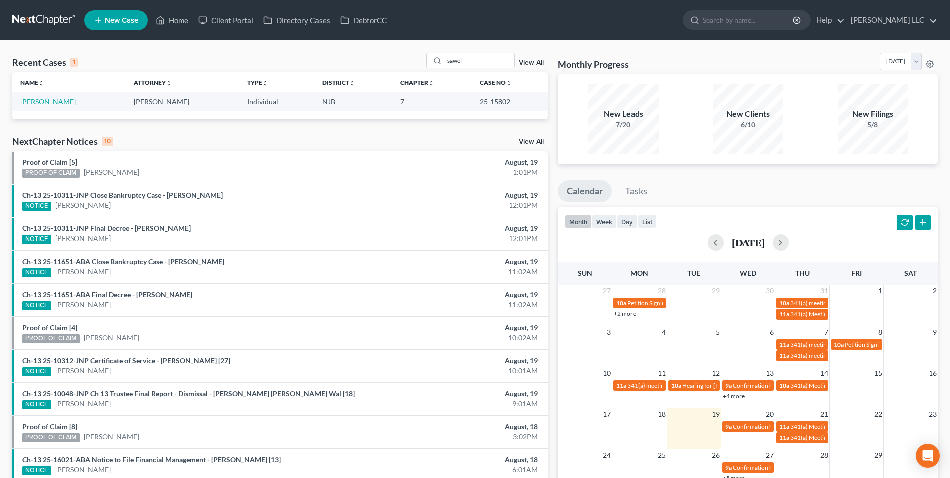
click at [67, 103] on link "[PERSON_NAME]" at bounding box center [48, 101] width 56 height 9
select select "1"
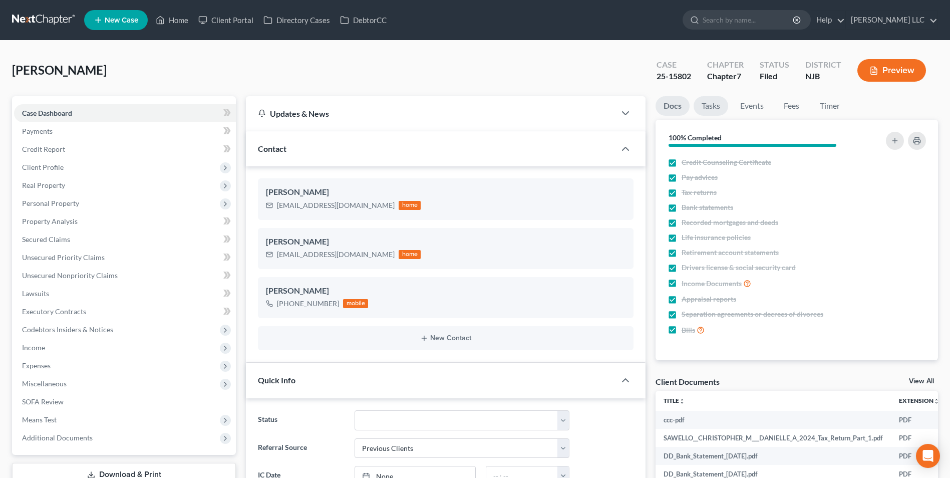
click at [713, 110] on link "Tasks" at bounding box center [710, 106] width 35 height 20
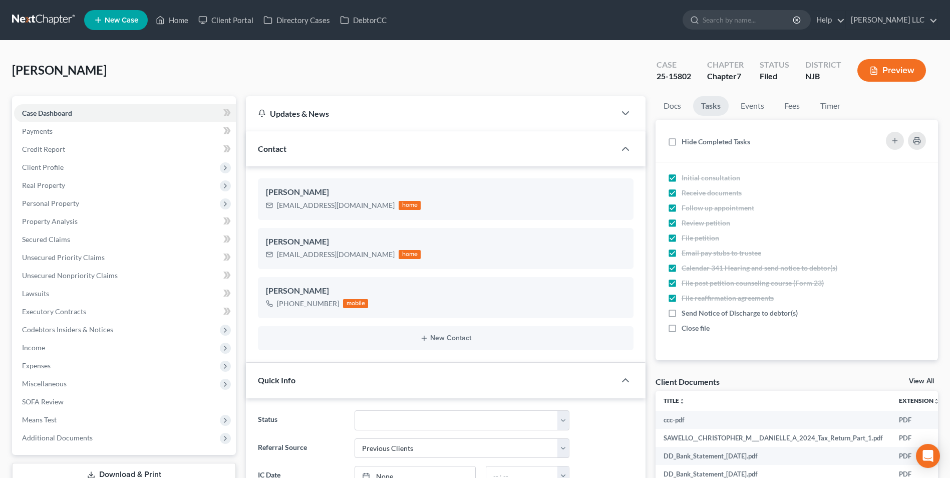
click at [924, 382] on link "View All" at bounding box center [921, 380] width 25 height 7
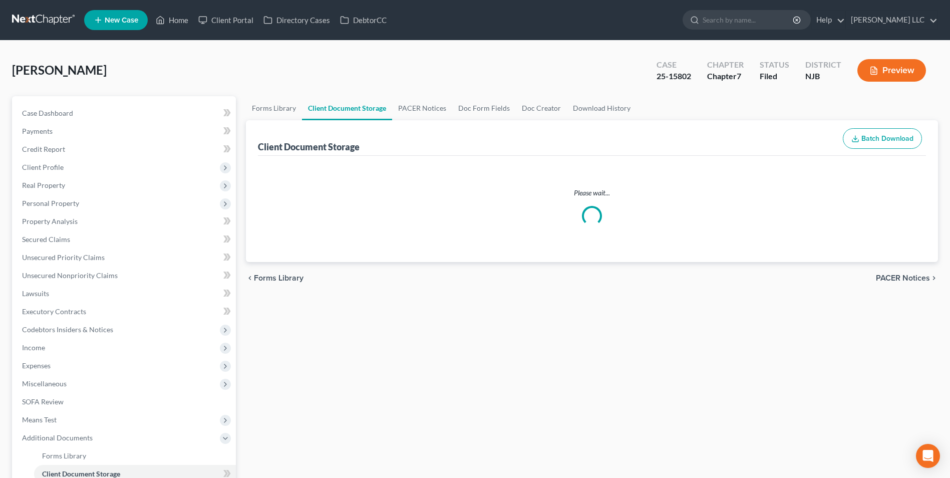
select select "9"
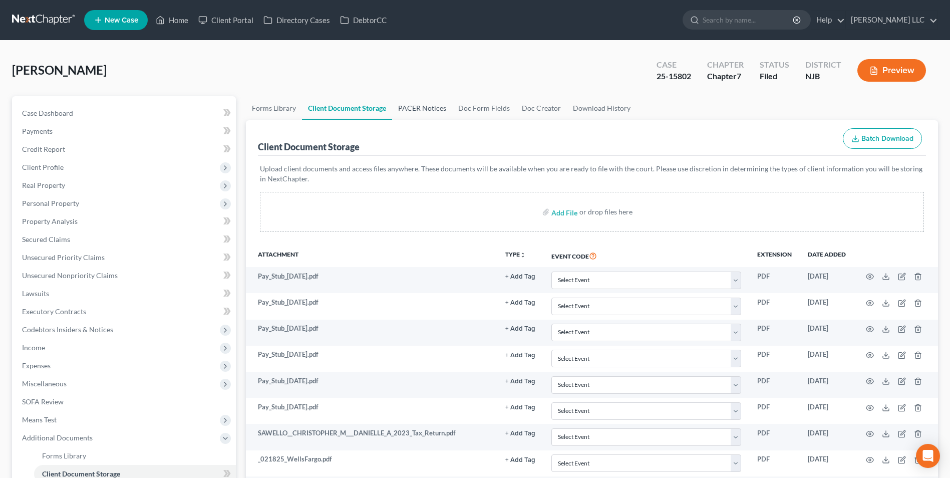
click at [426, 109] on link "PACER Notices" at bounding box center [422, 108] width 60 height 24
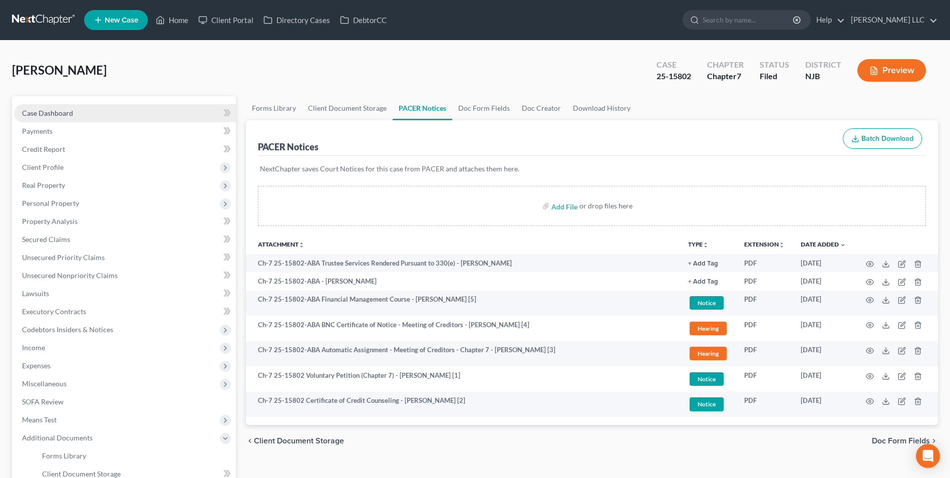
click at [57, 115] on span "Case Dashboard" at bounding box center [47, 113] width 51 height 9
select select "1"
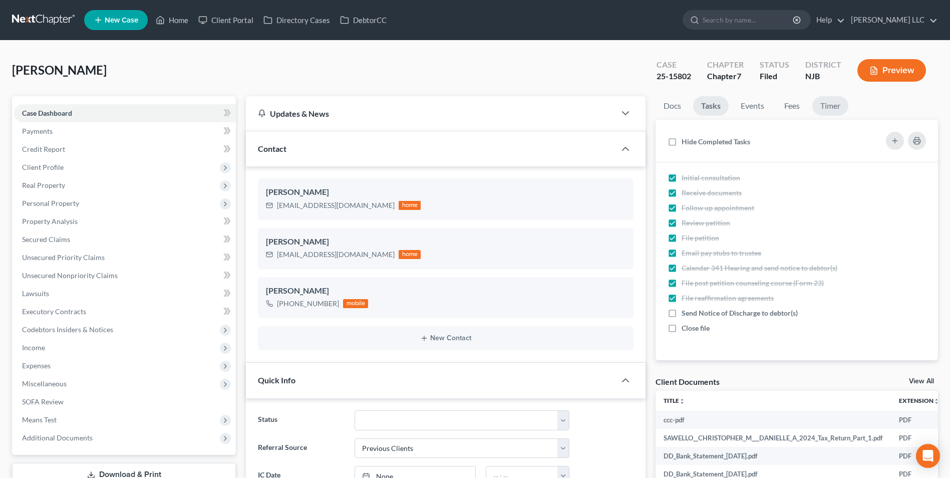
click at [832, 108] on link "Timer" at bounding box center [830, 106] width 36 height 20
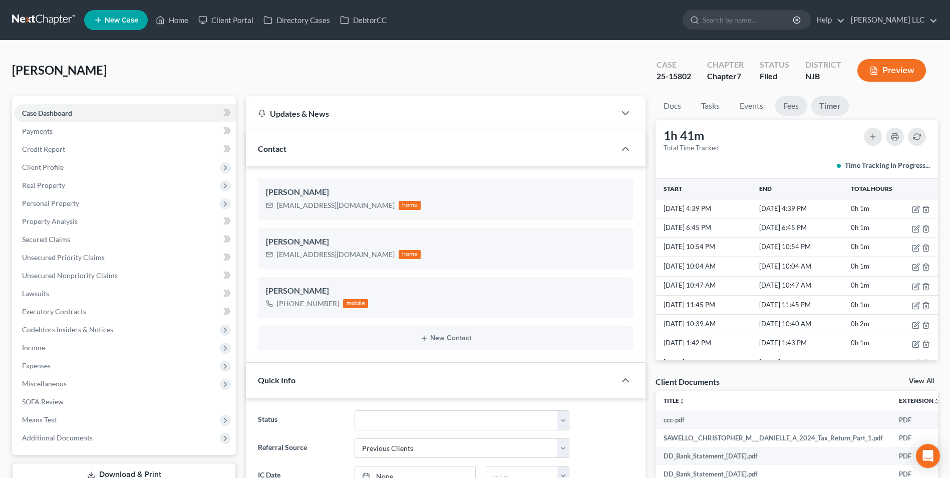
click at [798, 108] on link "Fees" at bounding box center [791, 106] width 32 height 20
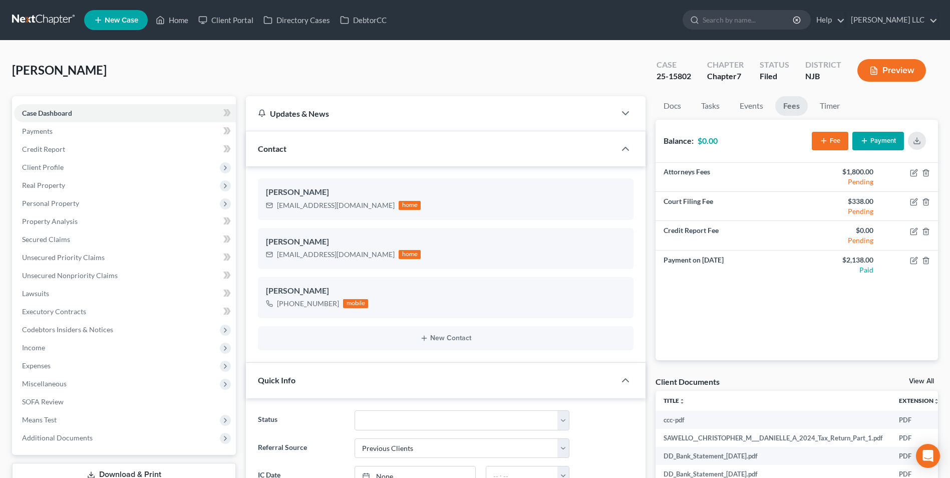
click at [46, 15] on link at bounding box center [44, 20] width 64 height 18
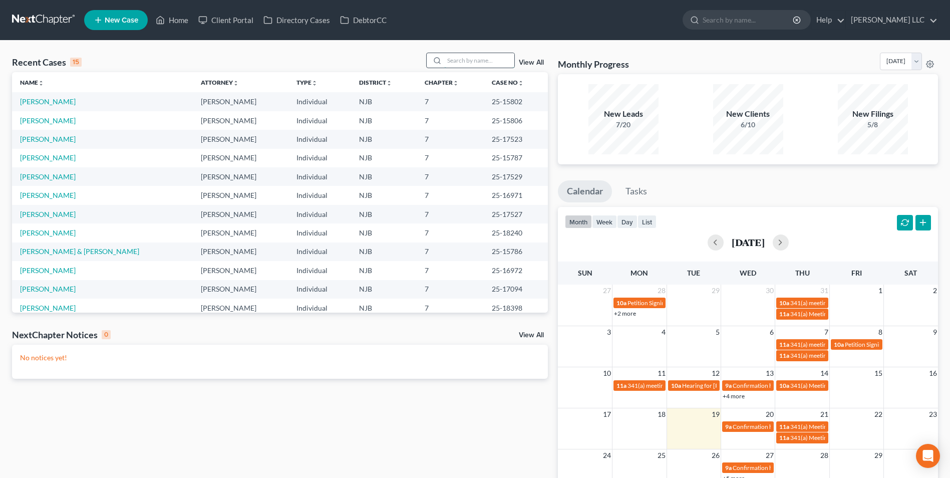
click at [466, 60] on input "search" at bounding box center [479, 60] width 70 height 15
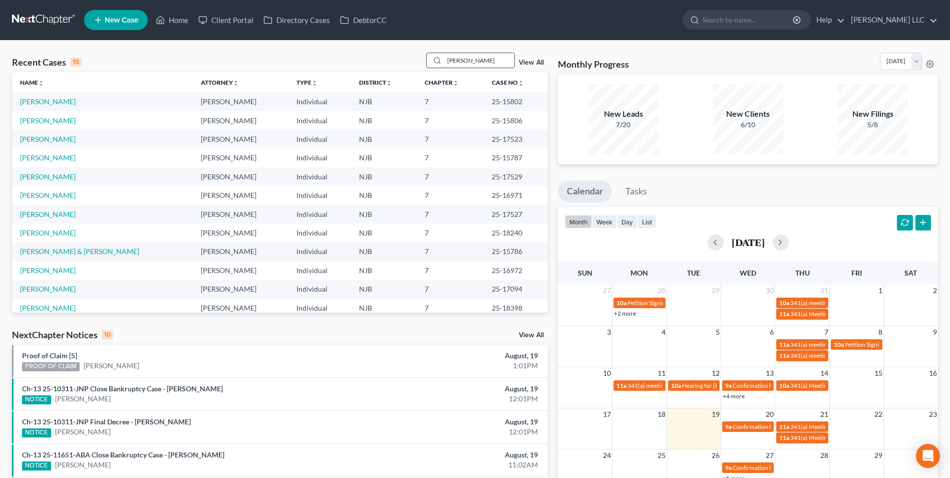
type input "[PERSON_NAME]"
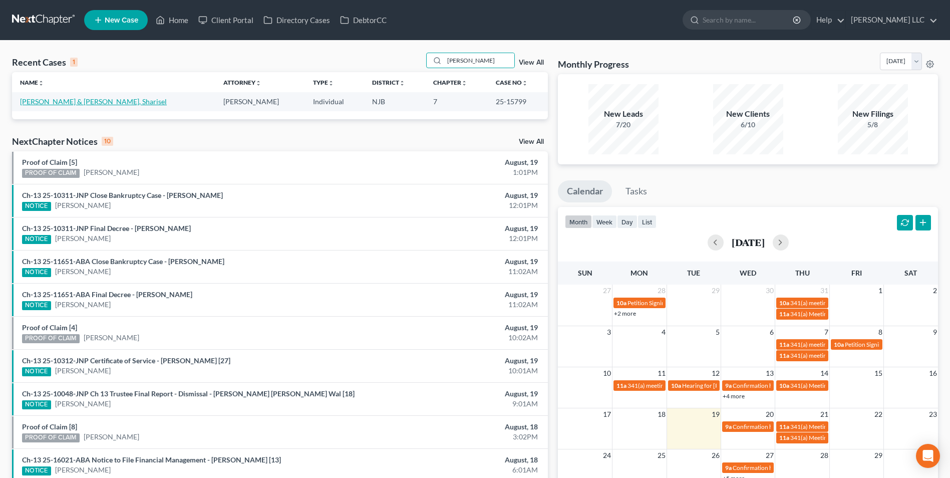
click at [39, 104] on link "[PERSON_NAME] & [PERSON_NAME], Sharisel" at bounding box center [93, 101] width 147 height 9
select select "4"
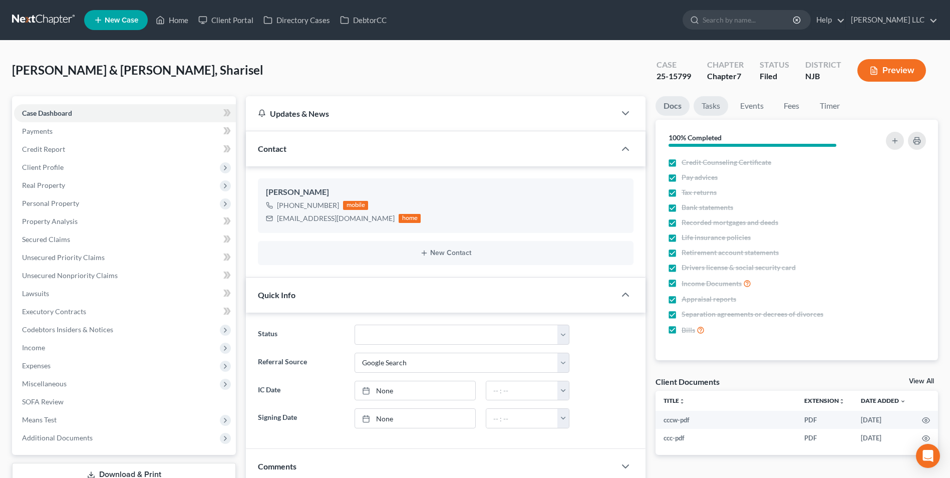
click at [712, 107] on link "Tasks" at bounding box center [710, 106] width 35 height 20
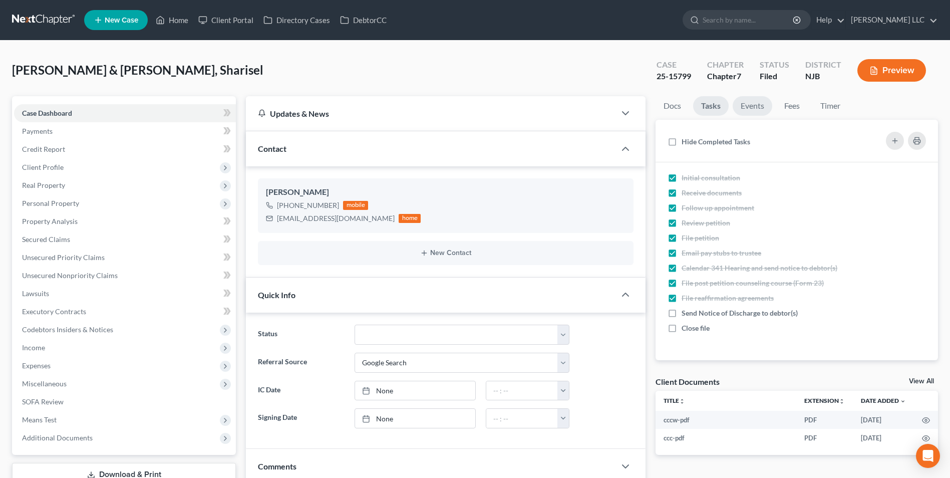
click at [753, 108] on link "Events" at bounding box center [752, 106] width 40 height 20
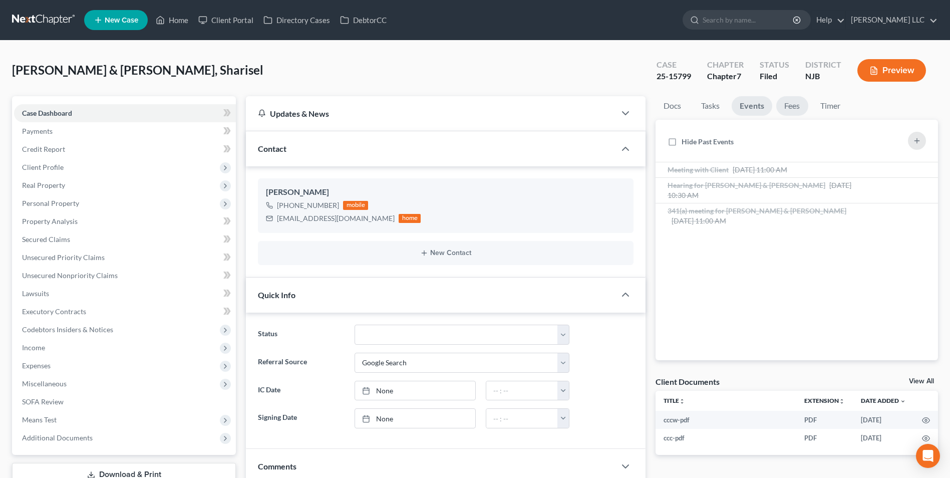
click at [795, 107] on link "Fees" at bounding box center [792, 106] width 32 height 20
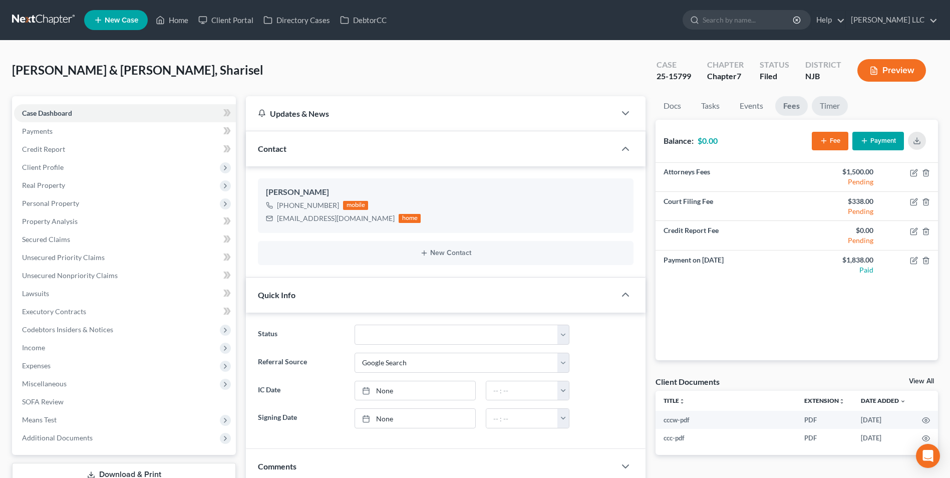
click at [826, 108] on link "Timer" at bounding box center [830, 106] width 36 height 20
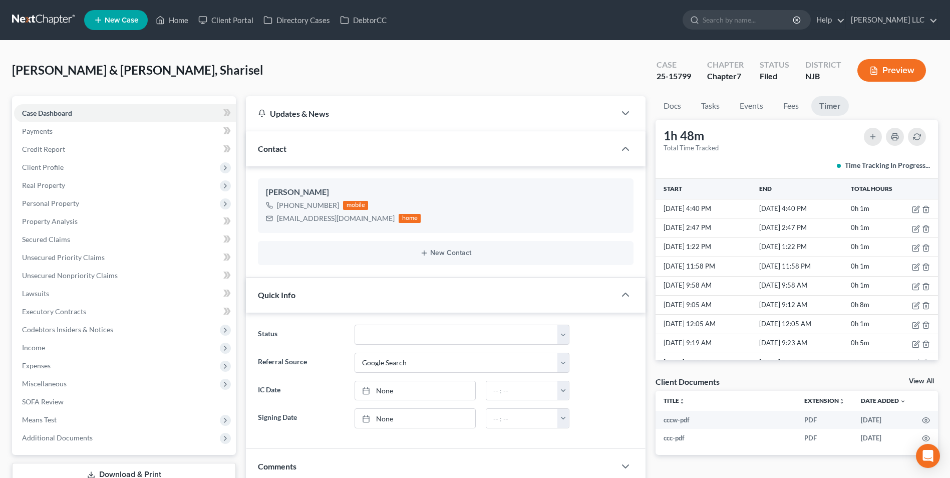
click at [924, 383] on link "View All" at bounding box center [921, 380] width 25 height 7
select select "9"
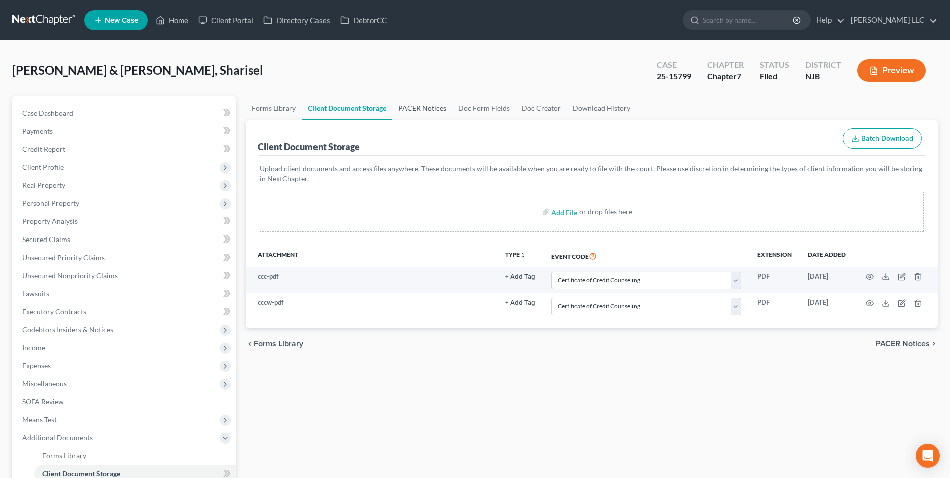
click at [429, 109] on link "PACER Notices" at bounding box center [422, 108] width 60 height 24
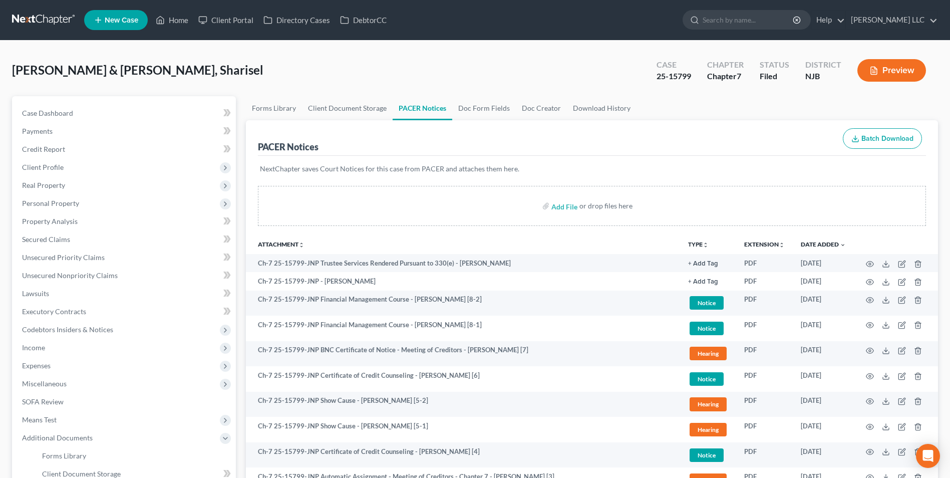
click at [46, 19] on link at bounding box center [44, 20] width 64 height 18
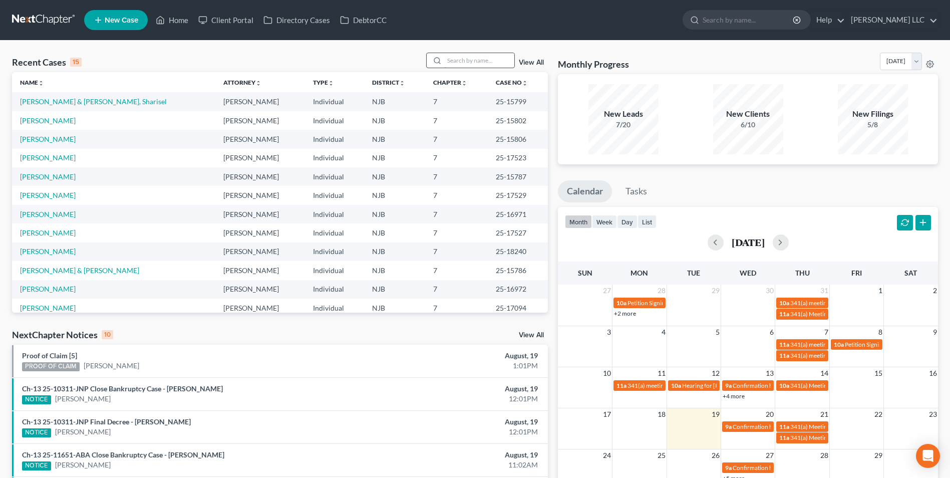
click at [459, 61] on input "search" at bounding box center [479, 60] width 70 height 15
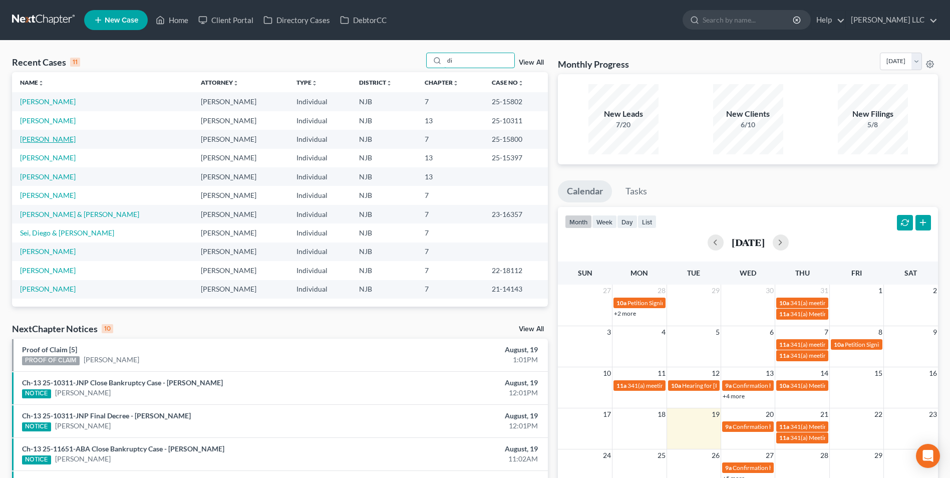
type input "di"
click at [51, 138] on link "[PERSON_NAME]" at bounding box center [48, 139] width 56 height 9
select select "0"
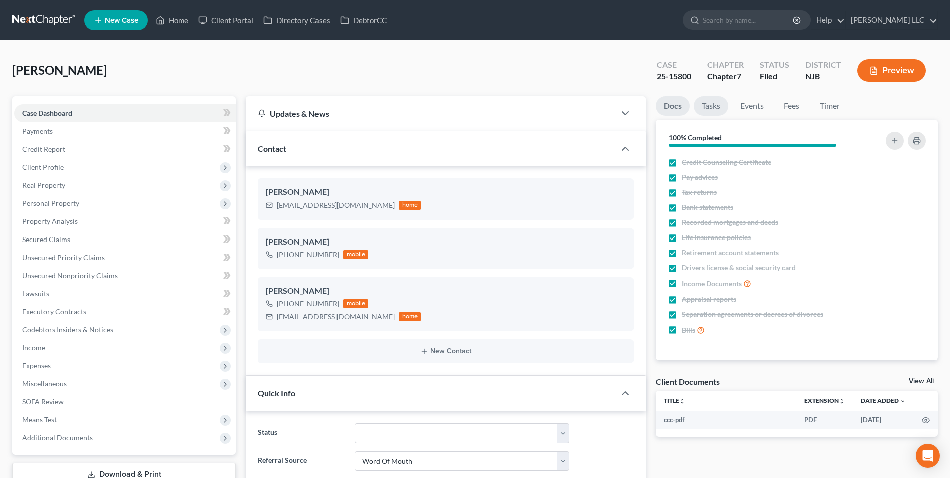
click at [710, 110] on link "Tasks" at bounding box center [710, 106] width 35 height 20
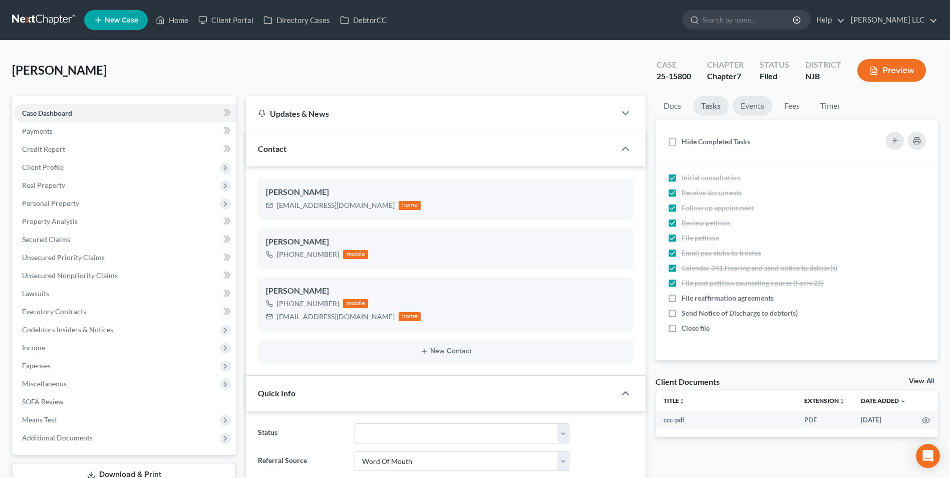
click at [750, 109] on link "Events" at bounding box center [752, 106] width 40 height 20
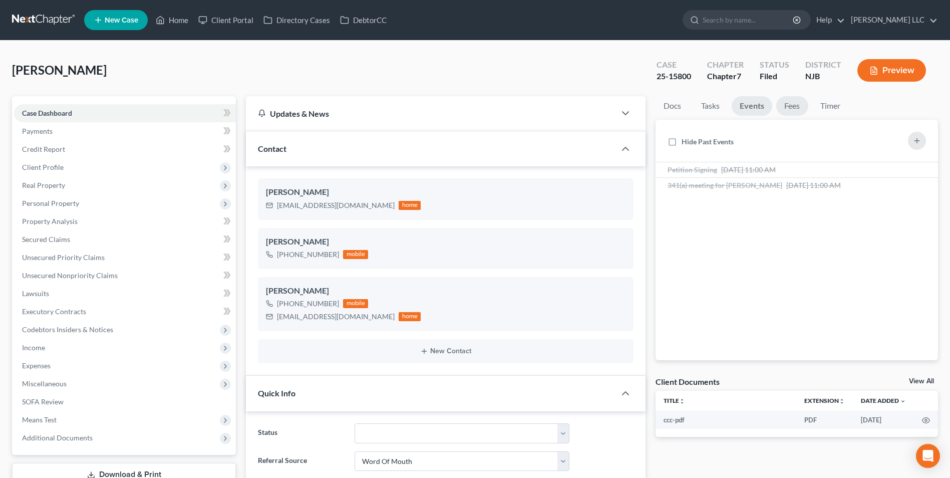
click at [791, 108] on link "Fees" at bounding box center [792, 106] width 32 height 20
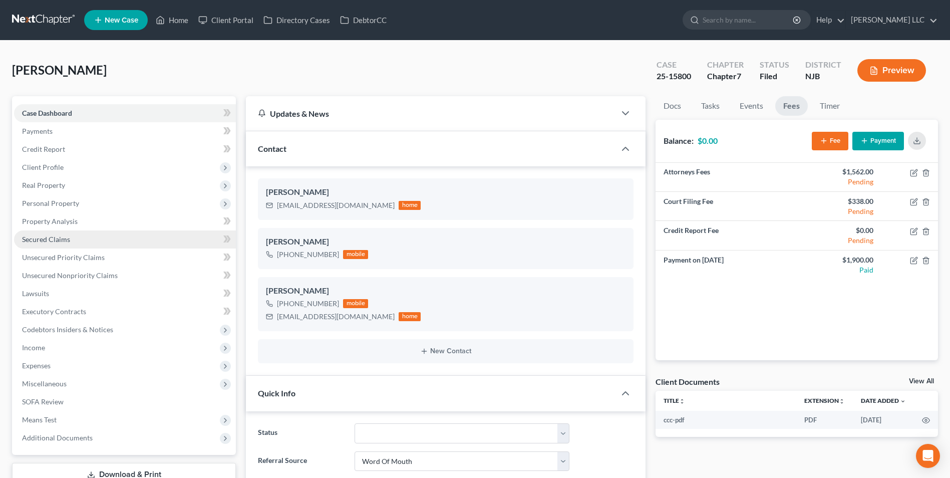
click at [54, 239] on span "Secured Claims" at bounding box center [46, 239] width 48 height 9
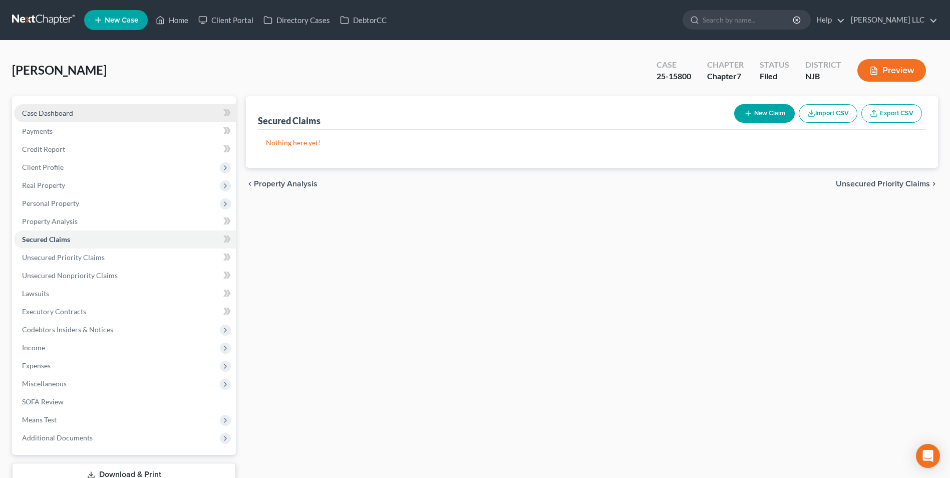
click at [54, 118] on link "Case Dashboard" at bounding box center [125, 113] width 222 height 18
select select "0"
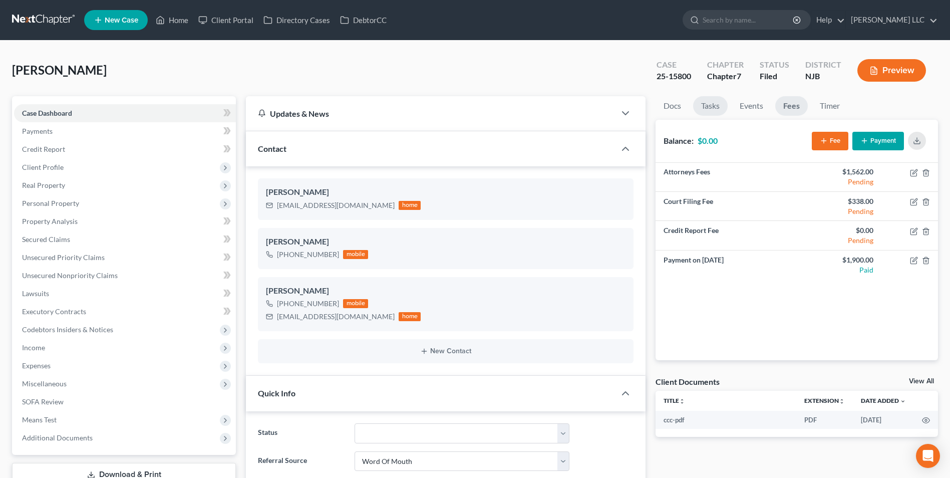
click at [712, 100] on link "Tasks" at bounding box center [710, 106] width 35 height 20
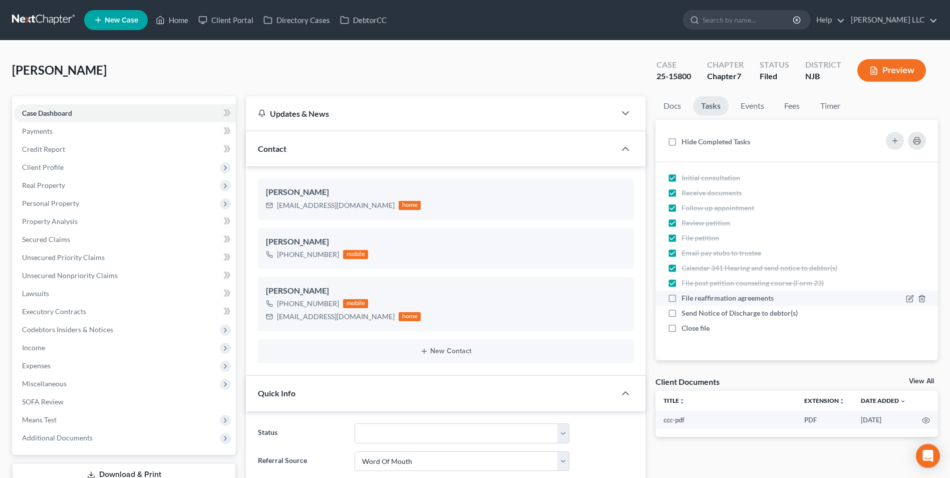
click at [681, 299] on label "File reaffirmation agreements" at bounding box center [731, 298] width 100 height 10
click at [685, 299] on input "File reaffirmation agreements" at bounding box center [688, 296] width 7 height 7
checkbox input "true"
click at [929, 382] on link "View All" at bounding box center [921, 380] width 25 height 7
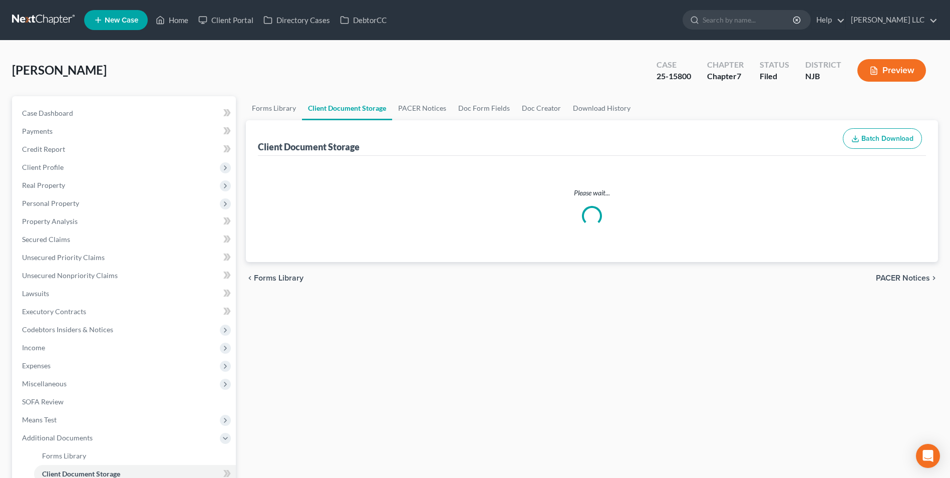
select select "9"
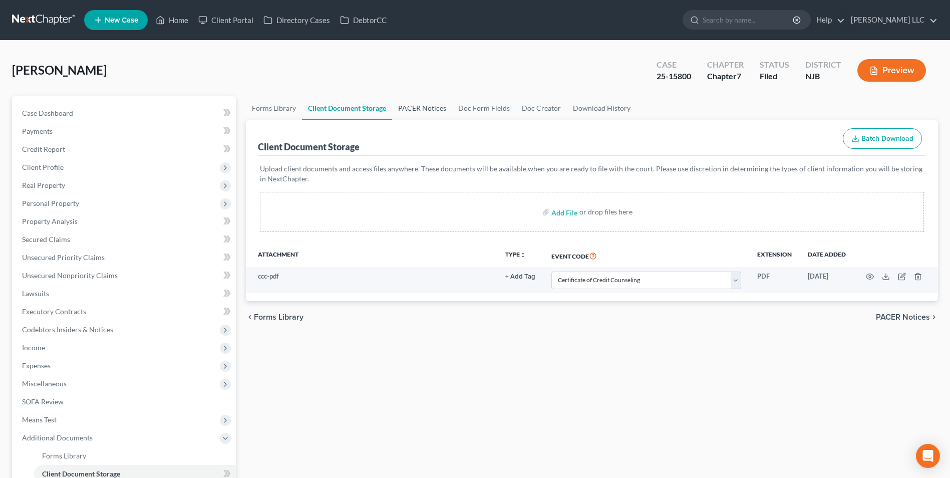
click at [401, 109] on link "PACER Notices" at bounding box center [422, 108] width 60 height 24
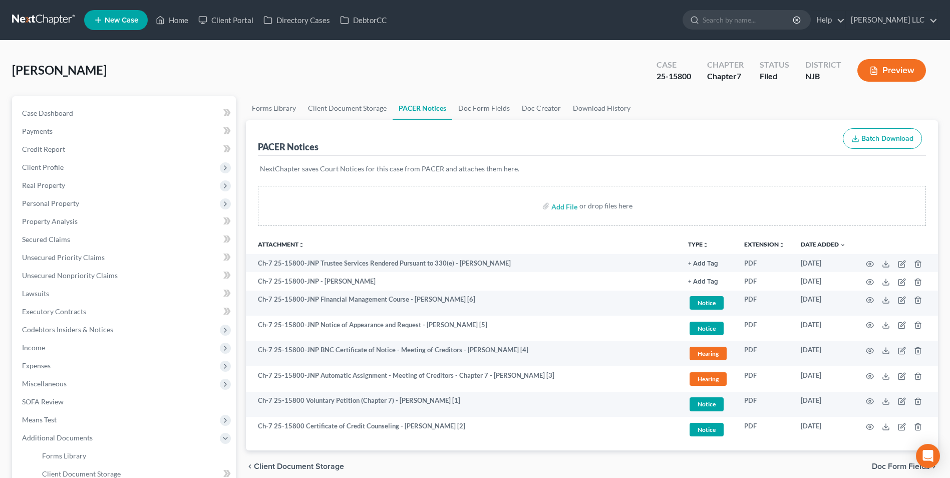
click at [38, 20] on link at bounding box center [44, 20] width 64 height 18
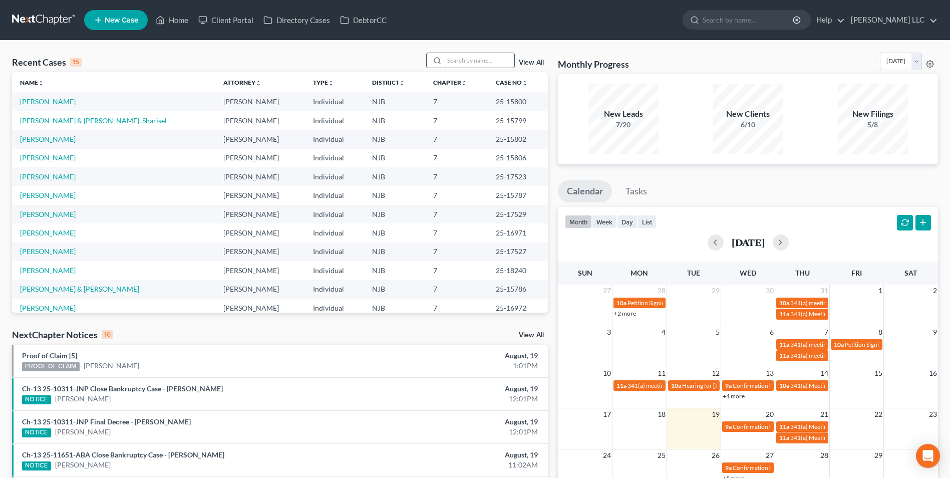
click at [467, 62] on input "search" at bounding box center [479, 60] width 70 height 15
type input "[PERSON_NAME]"
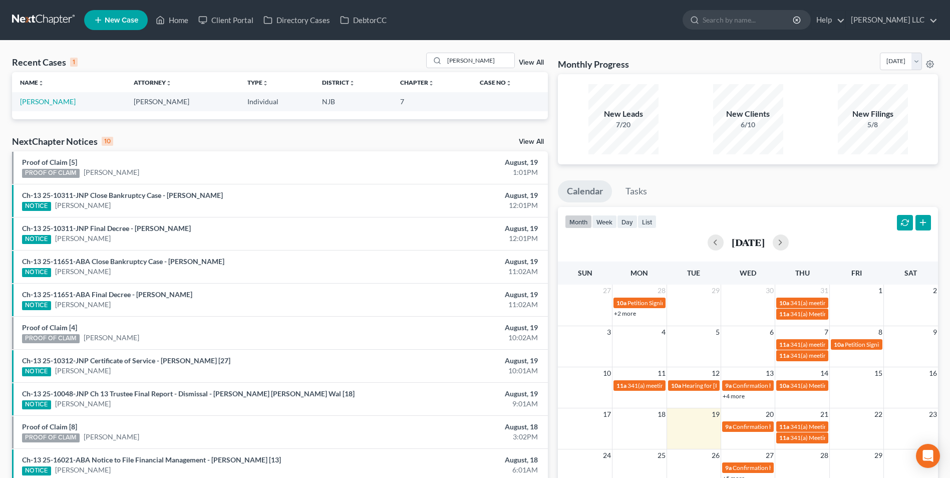
click at [52, 22] on link at bounding box center [44, 20] width 64 height 18
type input "dema"
click at [55, 102] on link "[PERSON_NAME]" at bounding box center [48, 101] width 56 height 9
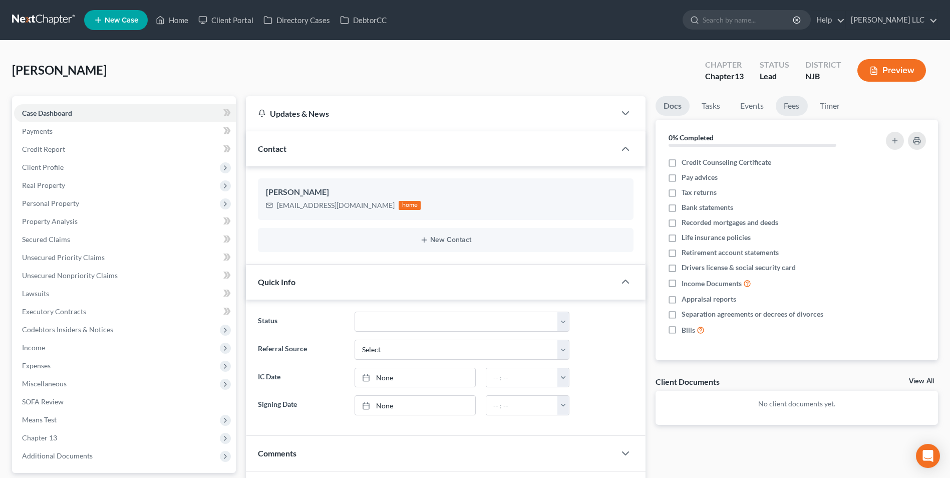
click at [789, 109] on link "Fees" at bounding box center [792, 106] width 32 height 20
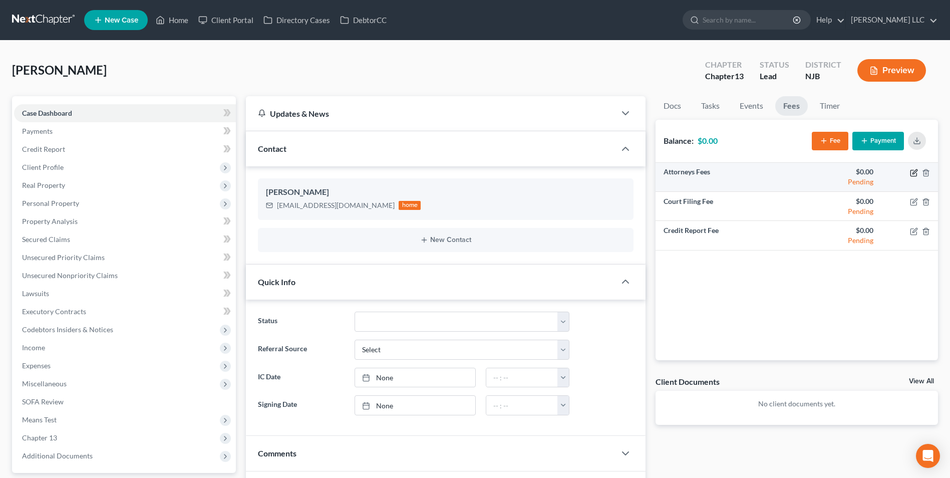
click at [913, 173] on icon "button" at bounding box center [914, 171] width 5 height 5
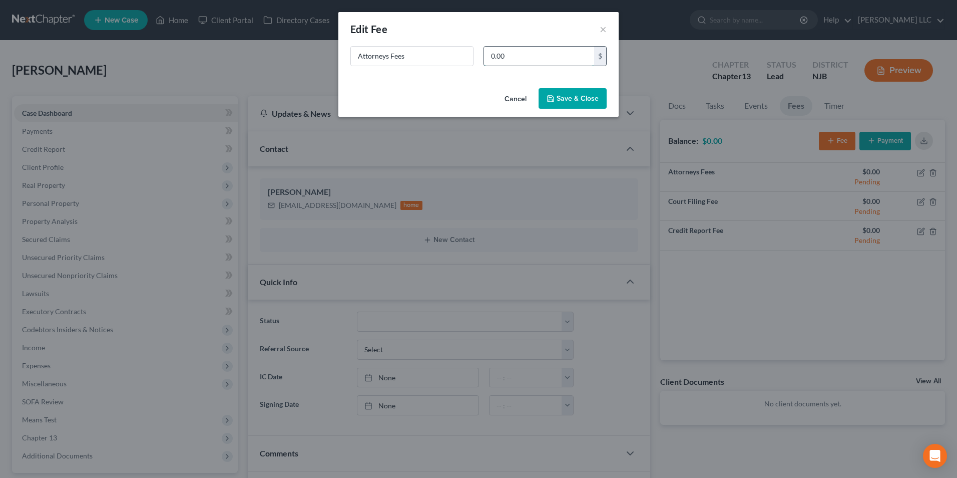
click at [510, 58] on input "0.00" at bounding box center [539, 56] width 110 height 19
type input "4,750"
click at [565, 102] on button "Save & Close" at bounding box center [573, 98] width 68 height 21
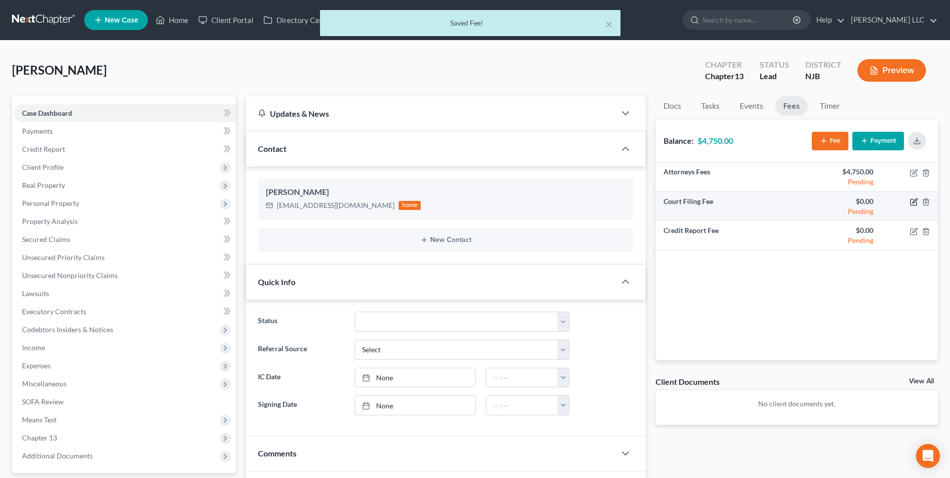
click at [910, 203] on icon "button" at bounding box center [914, 202] width 8 height 8
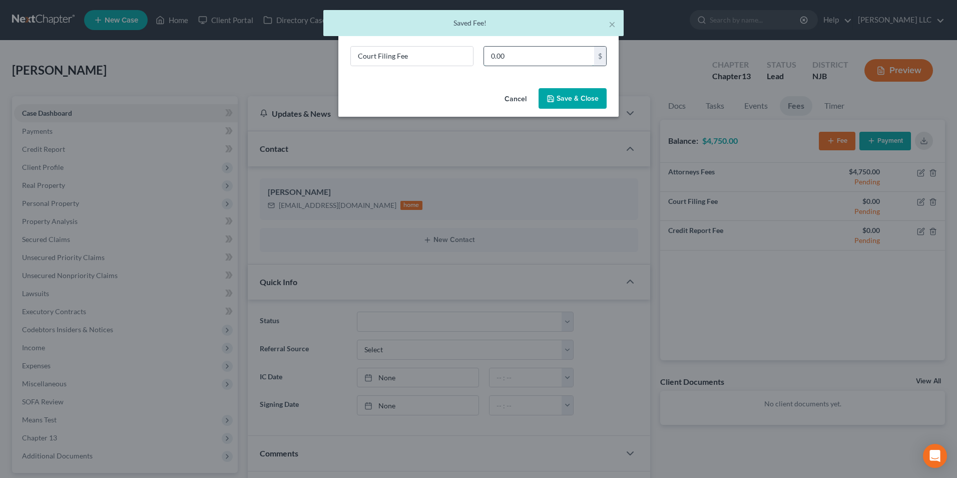
click at [529, 58] on input "0.00" at bounding box center [539, 56] width 110 height 19
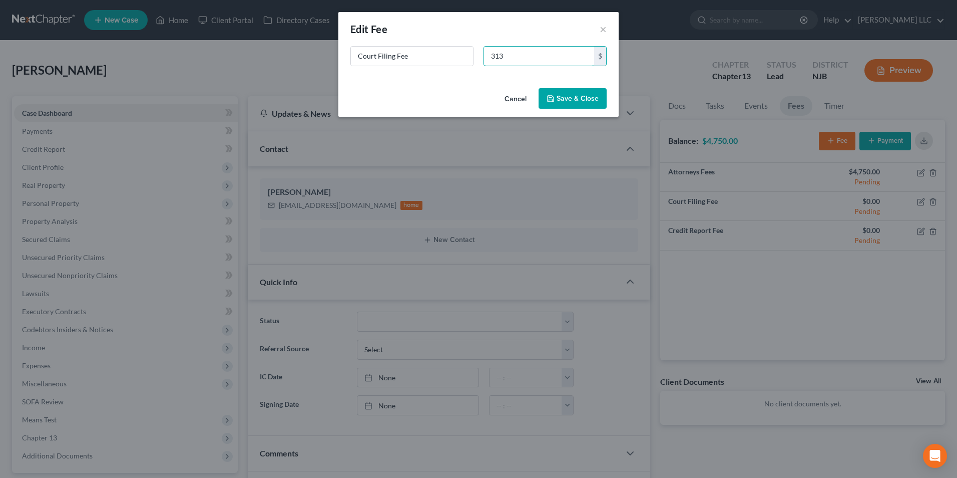
type input "313"
click at [573, 98] on button "Save & Close" at bounding box center [573, 98] width 68 height 21
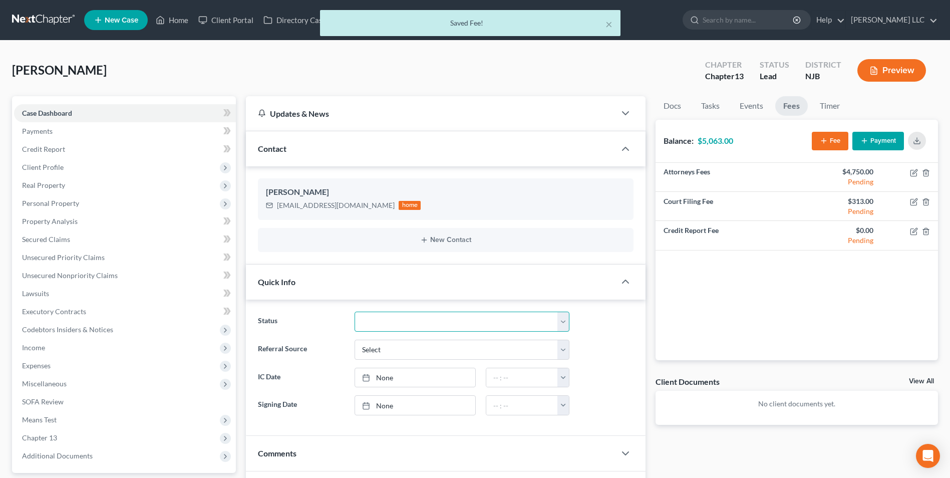
click at [403, 324] on select "Discharged Discharged & Reported Discharge Litigation Dismissal Notice Dismisse…" at bounding box center [461, 321] width 215 height 20
select select "9"
click at [354, 311] on select "Discharged Discharged & Reported Discharge Litigation Dismissal Notice Dismisse…" at bounding box center [461, 321] width 215 height 20
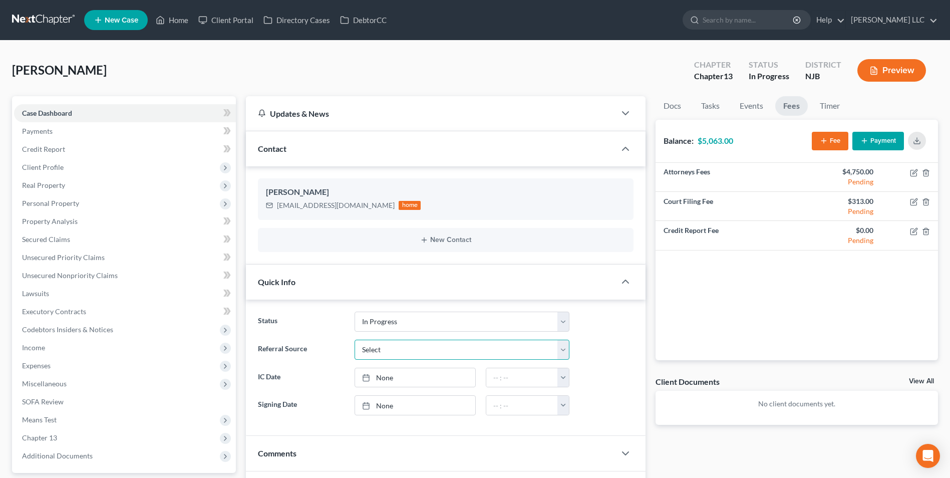
click at [452, 352] on select "Select Word Of Mouth Previous Clients Direct Mail Website Google Search Modern …" at bounding box center [461, 349] width 215 height 20
select select "4"
click at [354, 339] on select "Select Word Of Mouth Previous Clients Direct Mail Website Google Search Modern …" at bounding box center [461, 349] width 215 height 20
